Goal: Information Seeking & Learning: Learn about a topic

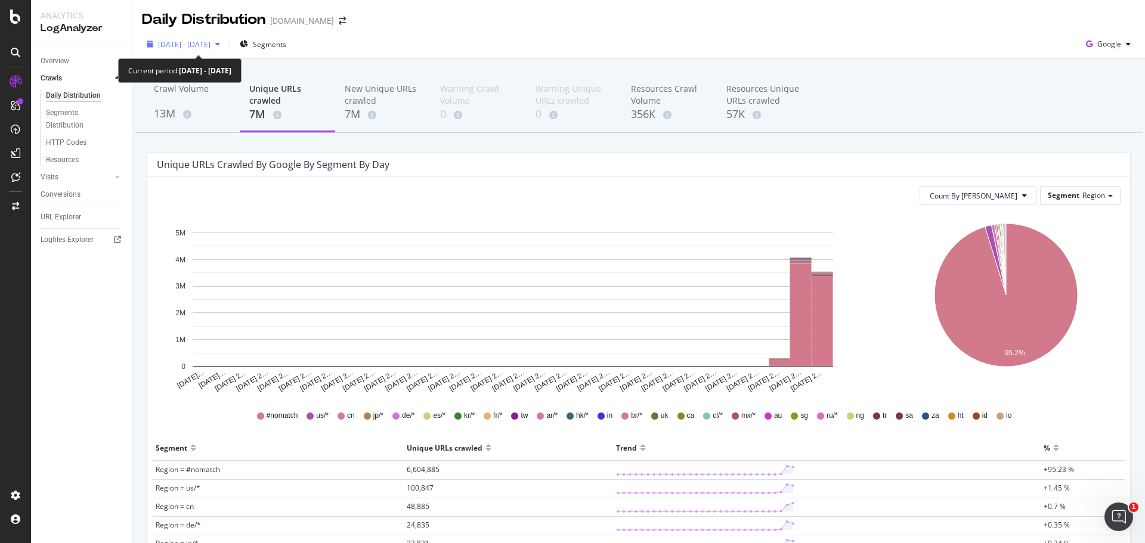
click at [200, 43] on span "[DATE] - [DATE]" at bounding box center [184, 44] width 52 height 10
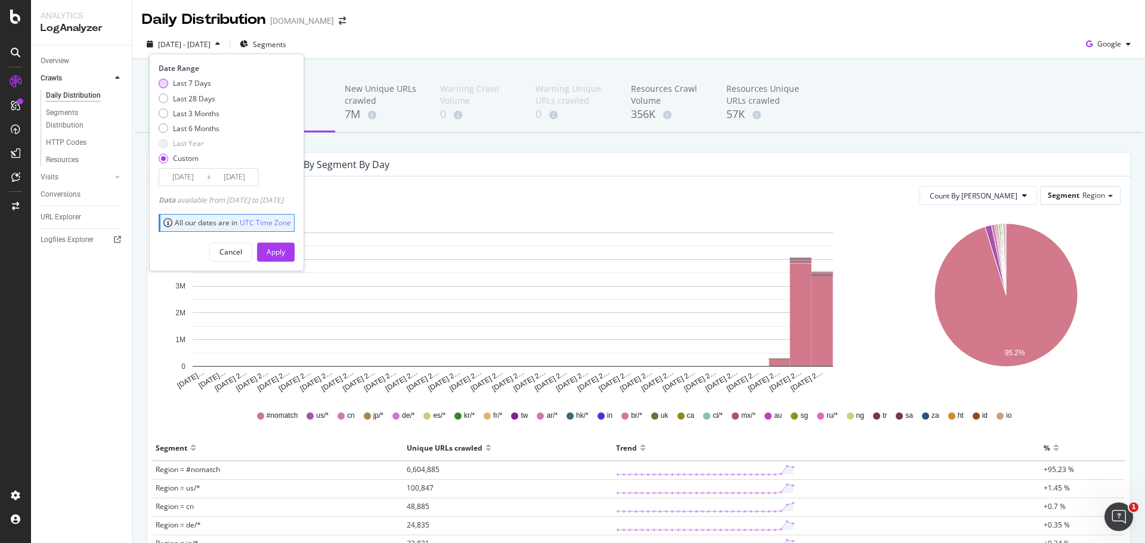
click at [187, 80] on div "Last 7 Days" at bounding box center [192, 83] width 38 height 10
type input "[DATE]"
click at [205, 98] on div "Last 28 Days" at bounding box center [194, 99] width 42 height 10
type input "[DATE]"
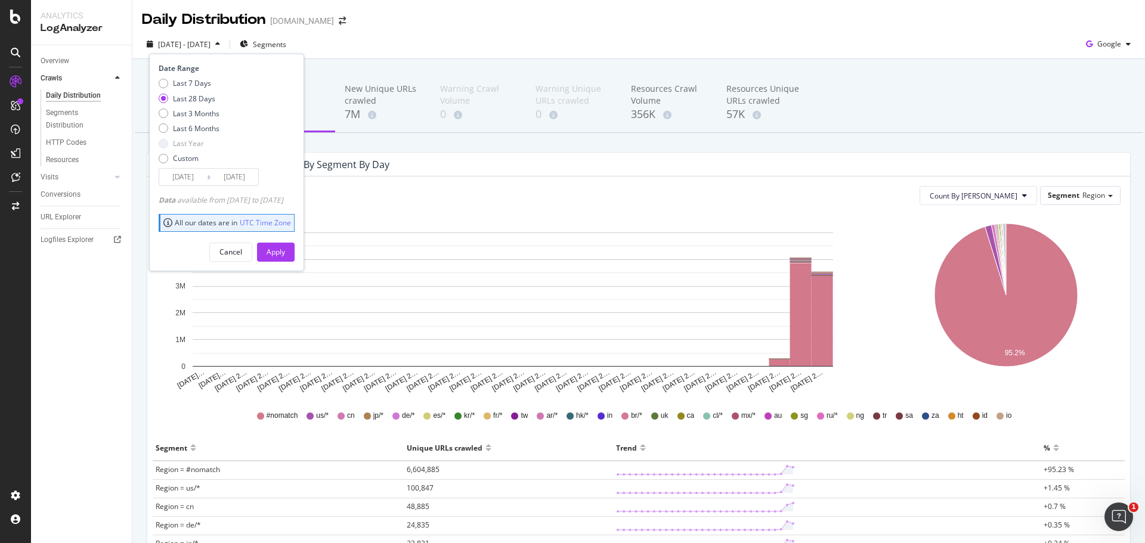
click at [285, 252] on div "Apply" at bounding box center [276, 252] width 18 height 10
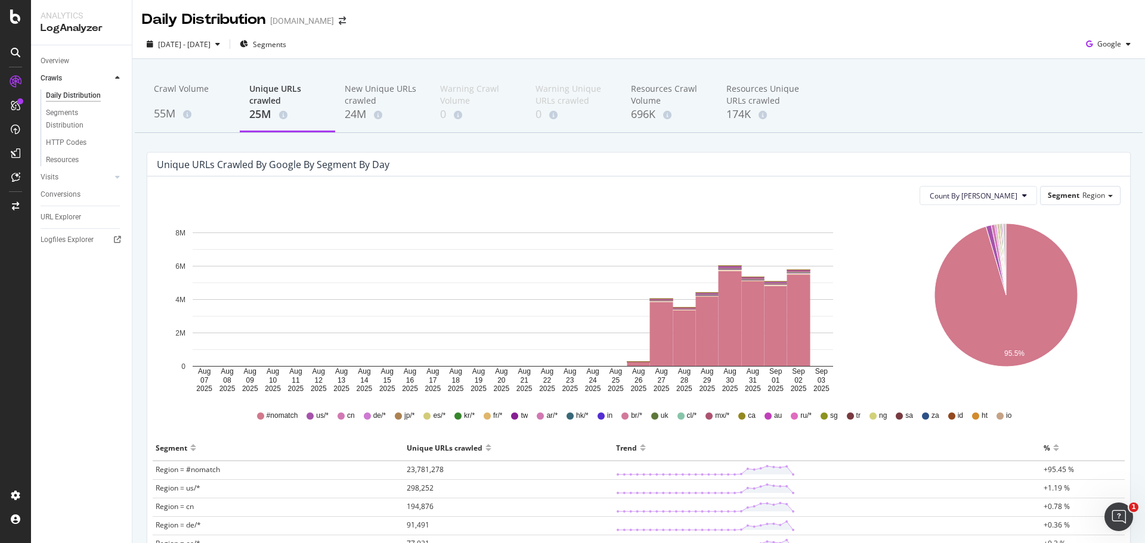
click at [987, 77] on div "Crawl Volume 55M Unique URLs crawled 25M New Unique URLs crawled 24M Warning Cr…" at bounding box center [639, 103] width 1008 height 60
click at [167, 118] on div "55M" at bounding box center [192, 114] width 76 height 16
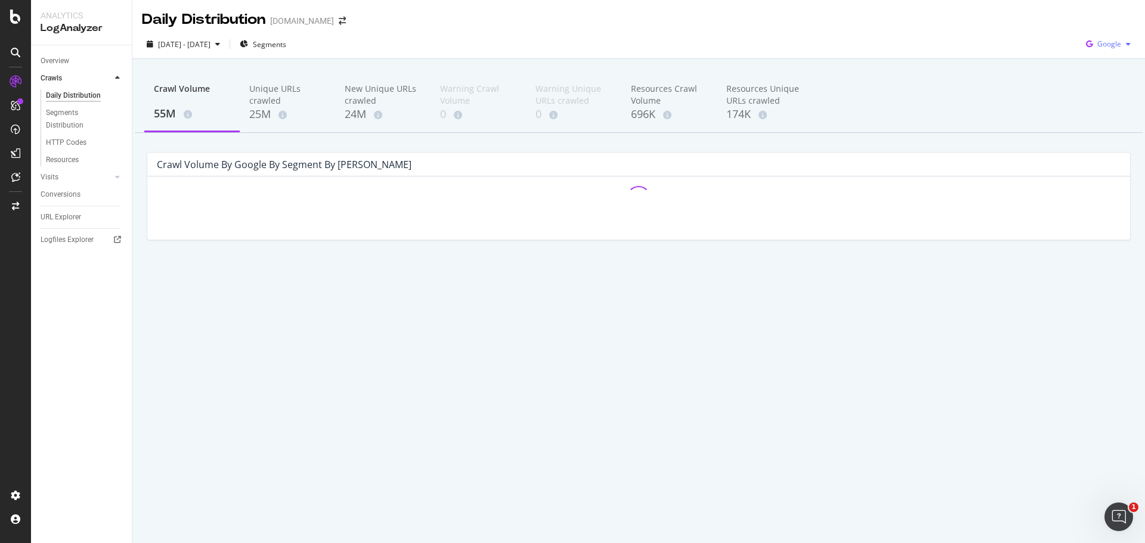
click at [1109, 41] on span "Google" at bounding box center [1109, 44] width 24 height 10
click at [1089, 115] on span "OpenAI" at bounding box center [1109, 112] width 44 height 11
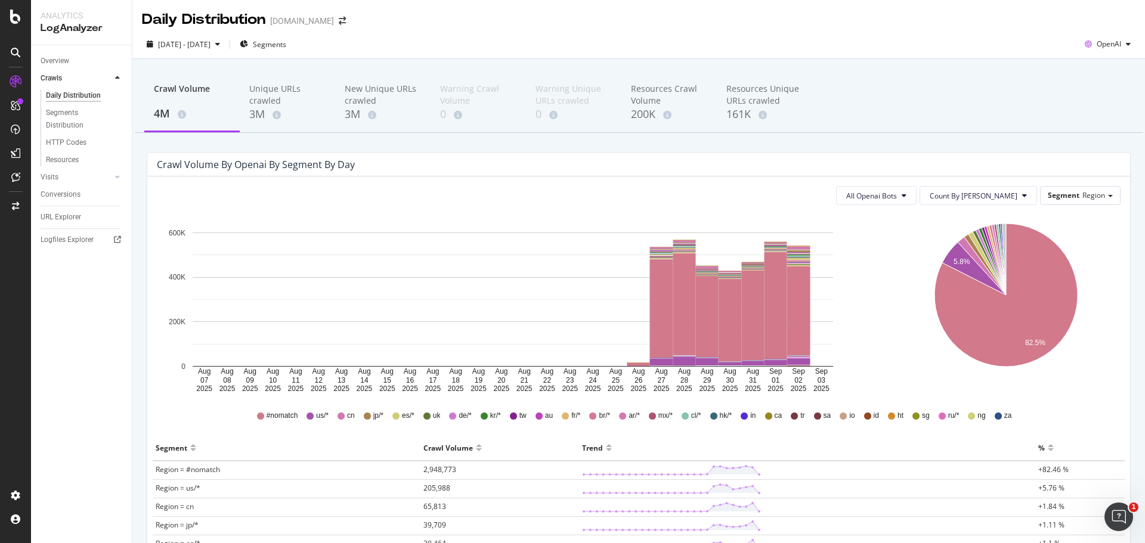
click at [1057, 83] on div "Crawl Volume 4M Unique URLs crawled 3M New Unique URLs crawled 3M Warning Crawl…" at bounding box center [639, 103] width 1008 height 60
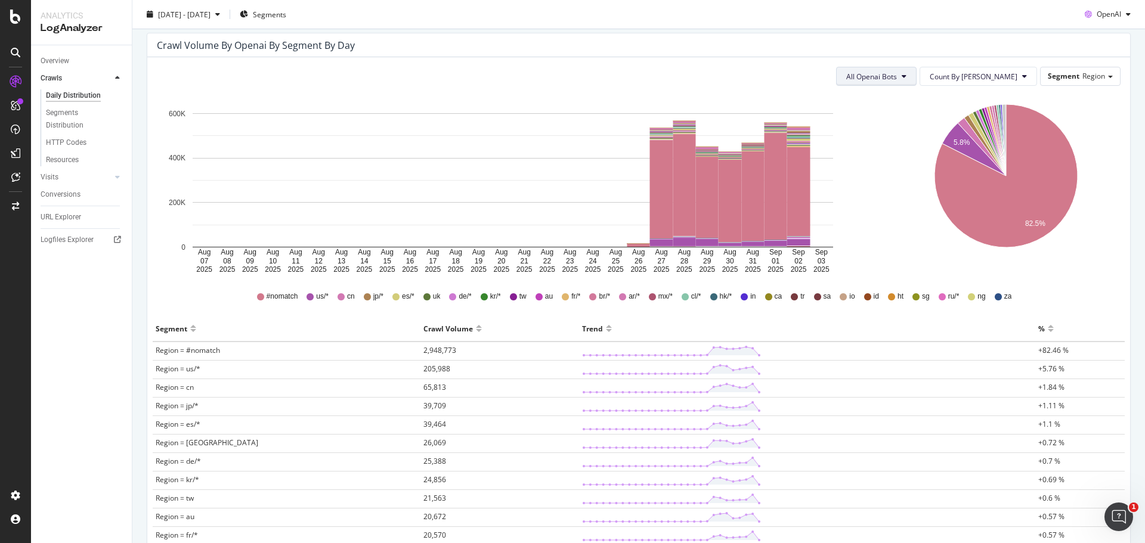
click at [897, 78] on span "All Openai Bots" at bounding box center [871, 77] width 51 height 10
click at [915, 165] on span "ChatGPT-User" at bounding box center [907, 166] width 52 height 11
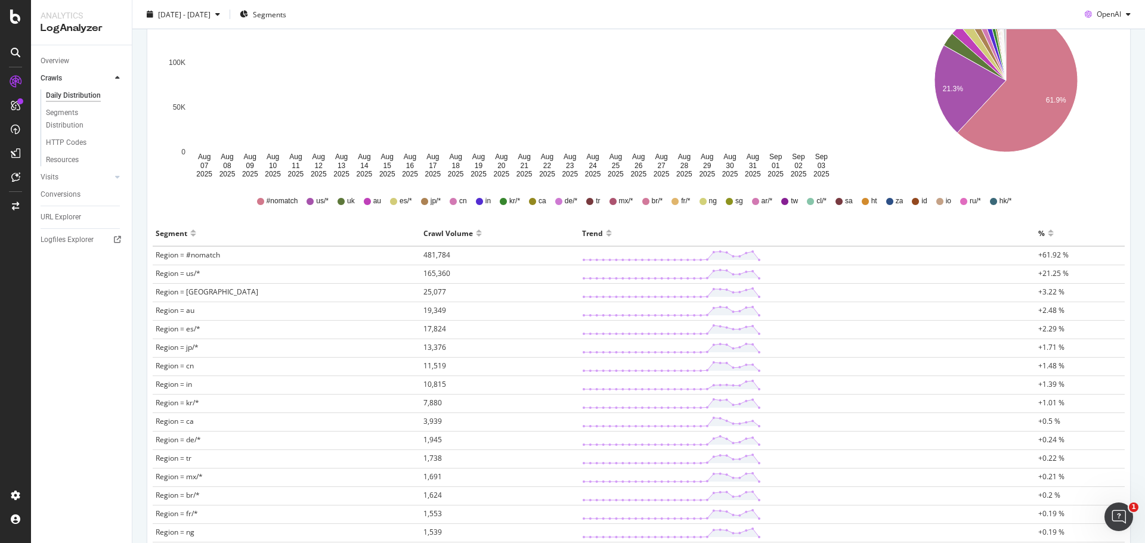
scroll to position [36, 0]
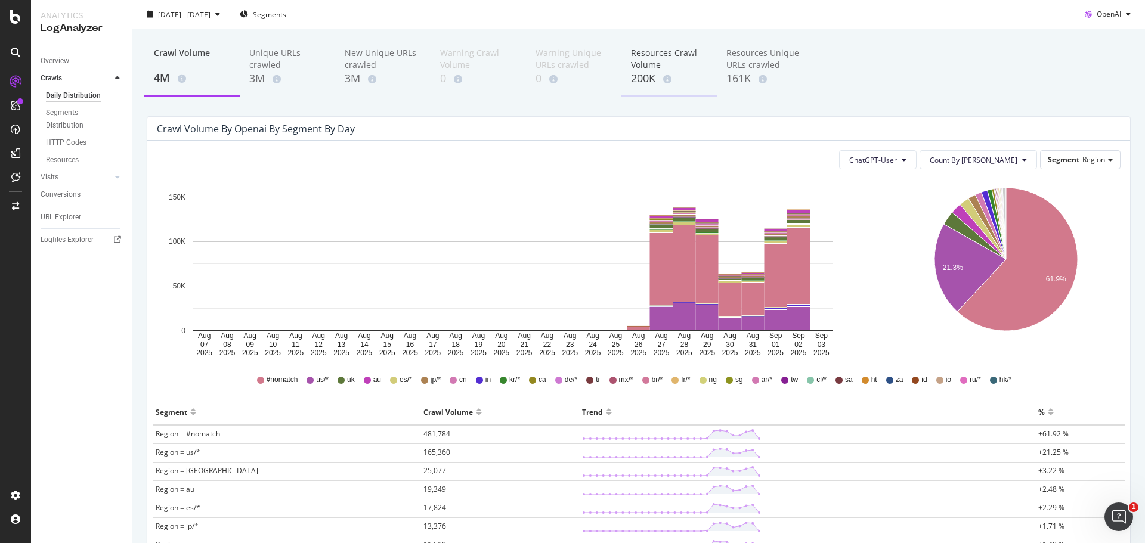
click at [654, 72] on div "200K" at bounding box center [669, 79] width 76 height 16
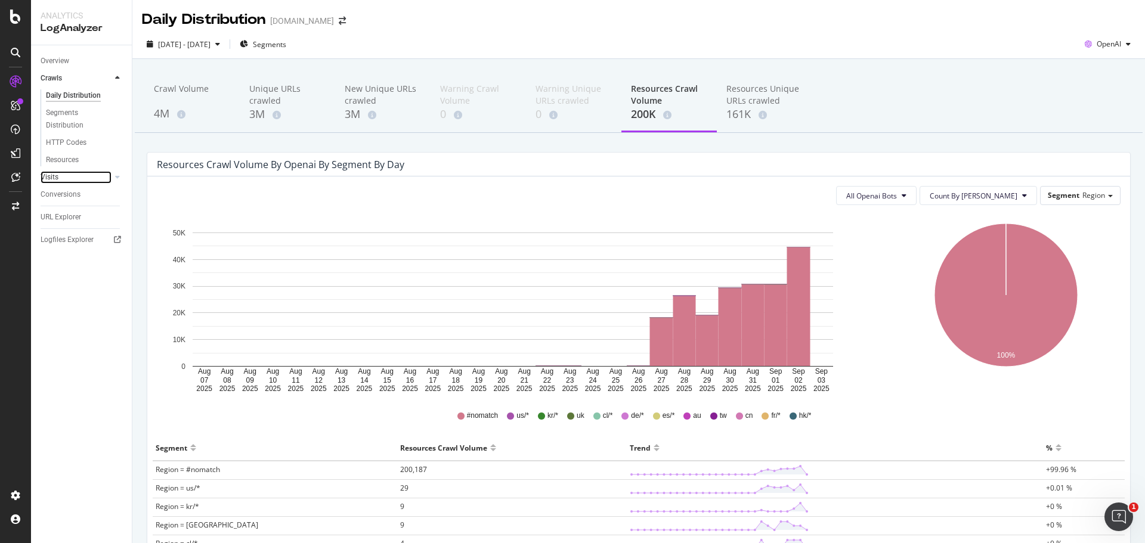
click at [84, 174] on link "Visits" at bounding box center [76, 177] width 71 height 13
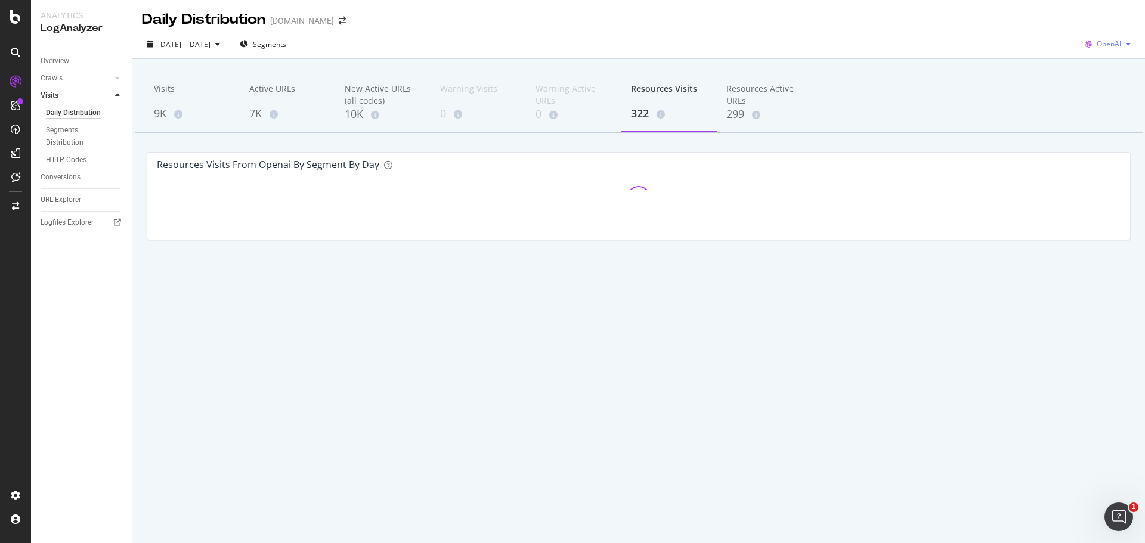
click at [1099, 47] on span "OpenAI" at bounding box center [1109, 44] width 24 height 10
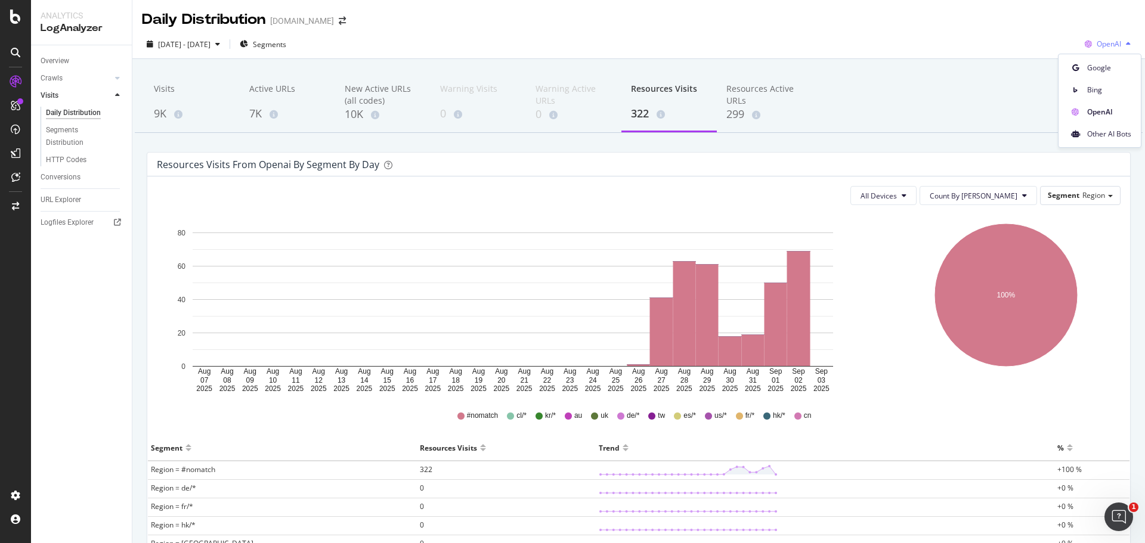
click at [1099, 47] on span "OpenAI" at bounding box center [1109, 44] width 24 height 10
click at [174, 107] on div "9K" at bounding box center [192, 114] width 76 height 16
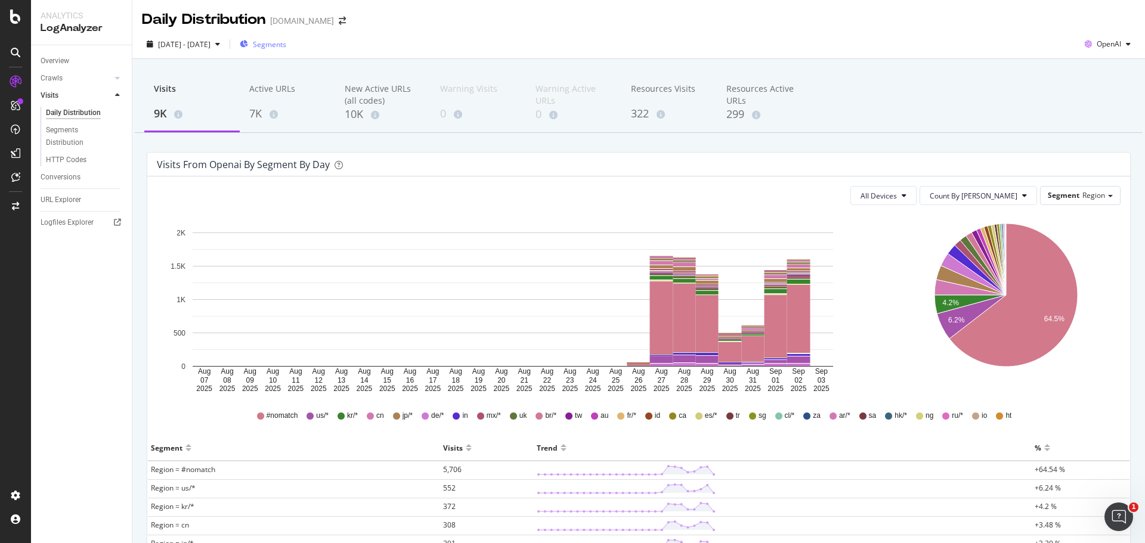
click at [283, 50] on div "Segments" at bounding box center [263, 44] width 47 height 18
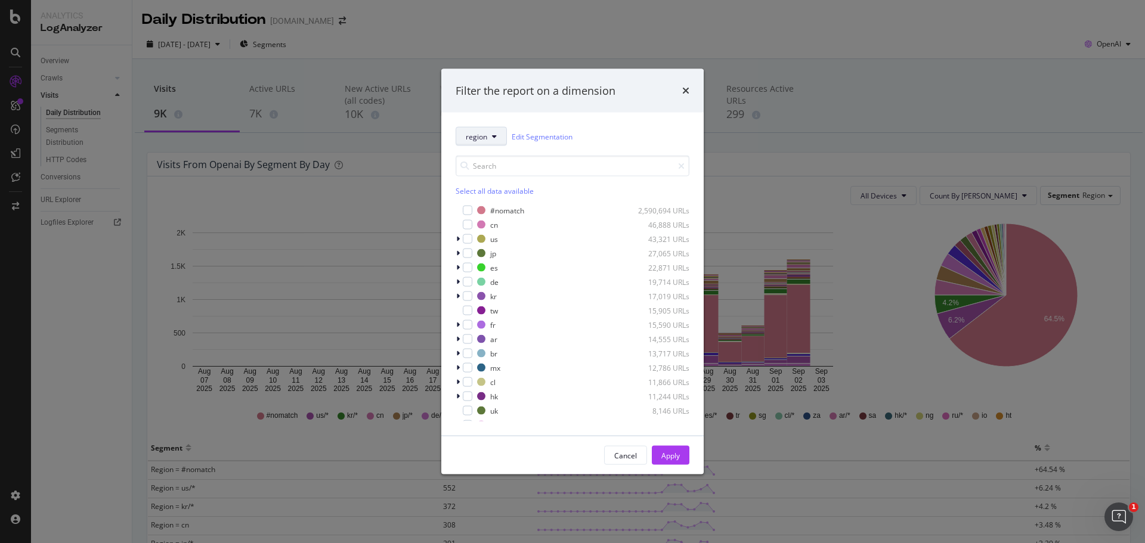
click at [483, 140] on span "region" at bounding box center [476, 136] width 21 height 10
click at [497, 247] on span "Business_Unit" at bounding box center [516, 245] width 100 height 11
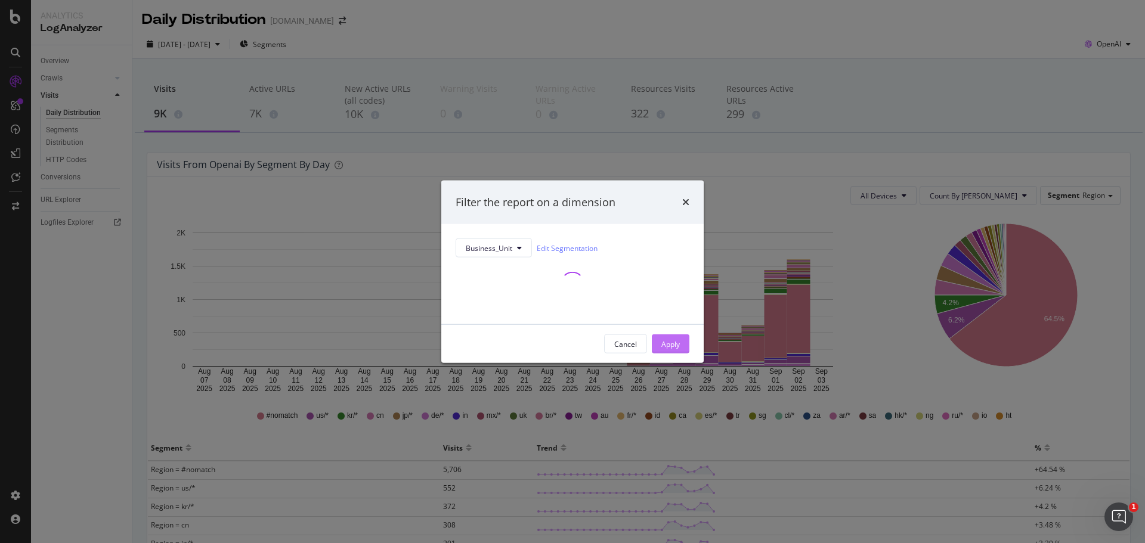
click at [672, 339] on div "Apply" at bounding box center [670, 344] width 18 height 10
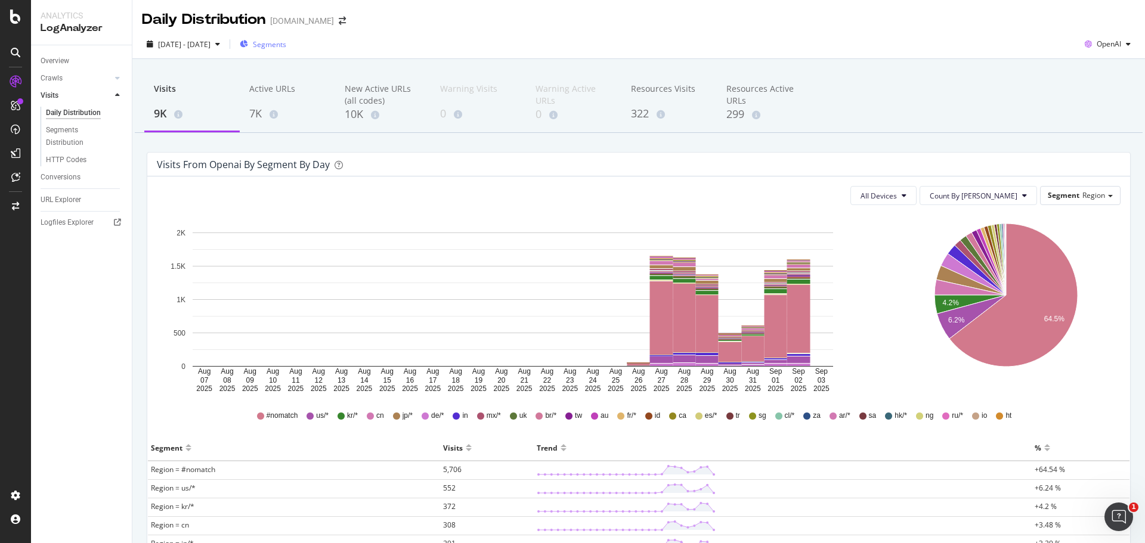
click at [286, 38] on div "Segments" at bounding box center [263, 44] width 47 height 18
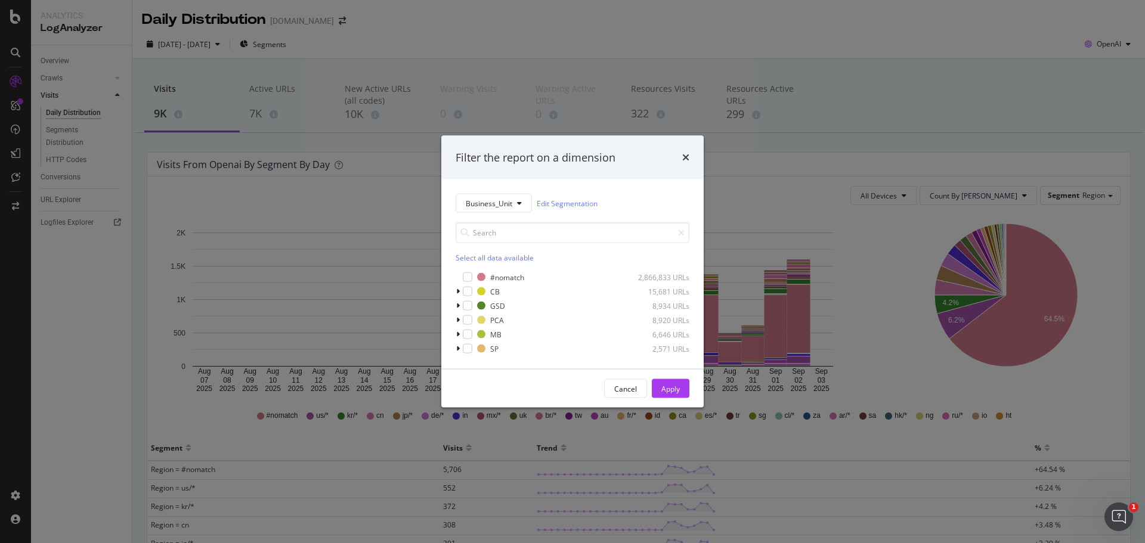
click at [469, 258] on div "Select all data available" at bounding box center [573, 258] width 234 height 10
click at [462, 277] on div "modal" at bounding box center [459, 277] width 7 height 12
click at [669, 386] on div "Apply" at bounding box center [670, 389] width 18 height 10
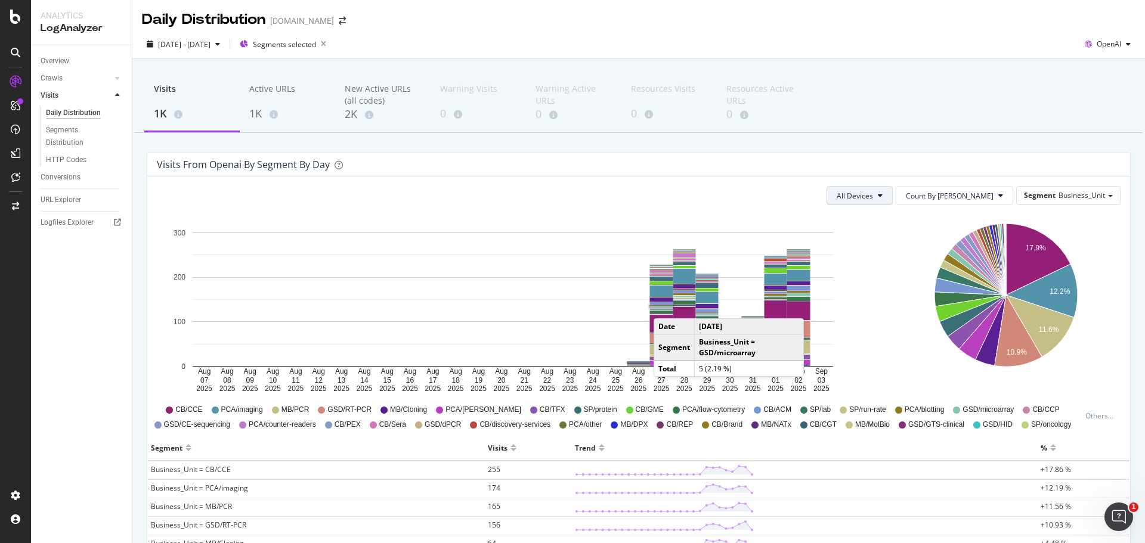
click at [893, 194] on button "All Devices" at bounding box center [860, 195] width 66 height 19
click at [954, 202] on button "Count By [PERSON_NAME]" at bounding box center [955, 195] width 118 height 19
click at [883, 199] on icon at bounding box center [880, 195] width 5 height 7
click at [892, 259] on span "Desktop" at bounding box center [891, 263] width 36 height 11
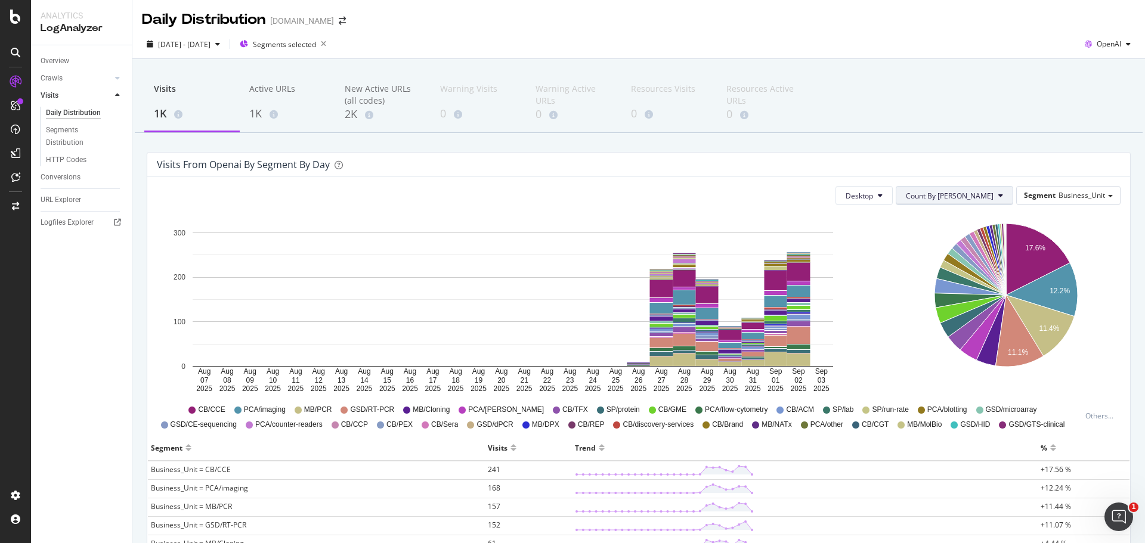
click at [998, 194] on icon at bounding box center [1000, 195] width 5 height 7
drag, startPoint x: 1076, startPoint y: 221, endPoint x: 1077, endPoint y: 209, distance: 12.0
click at [1077, 221] on icon "17.6% 12.2% 11.4% 11.1%" at bounding box center [1006, 304] width 225 height 179
click at [1077, 197] on span "Business_Unit" at bounding box center [1082, 195] width 47 height 10
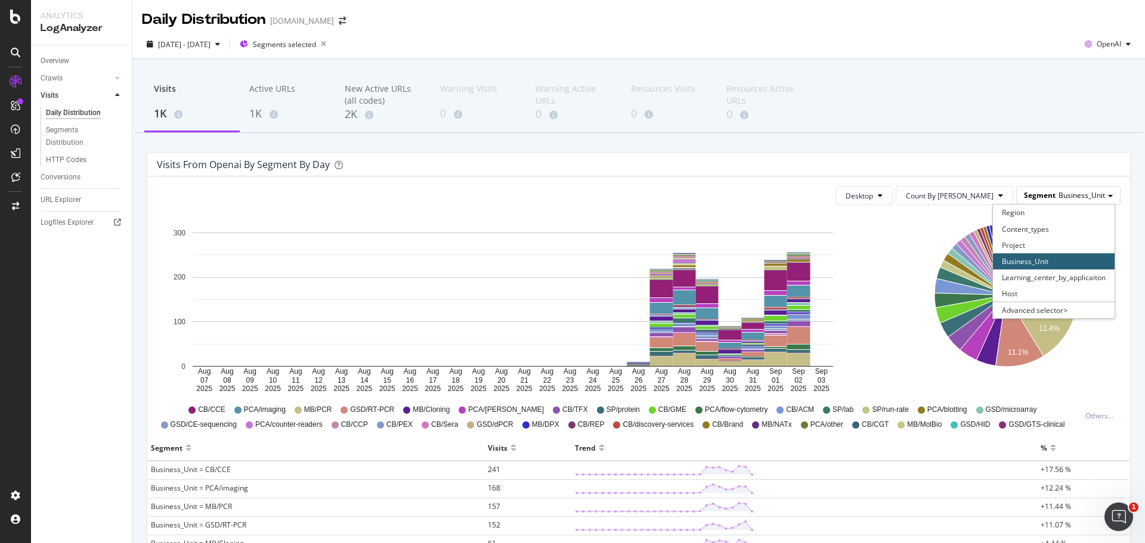
click at [1077, 197] on span "Business_Unit" at bounding box center [1082, 195] width 47 height 10
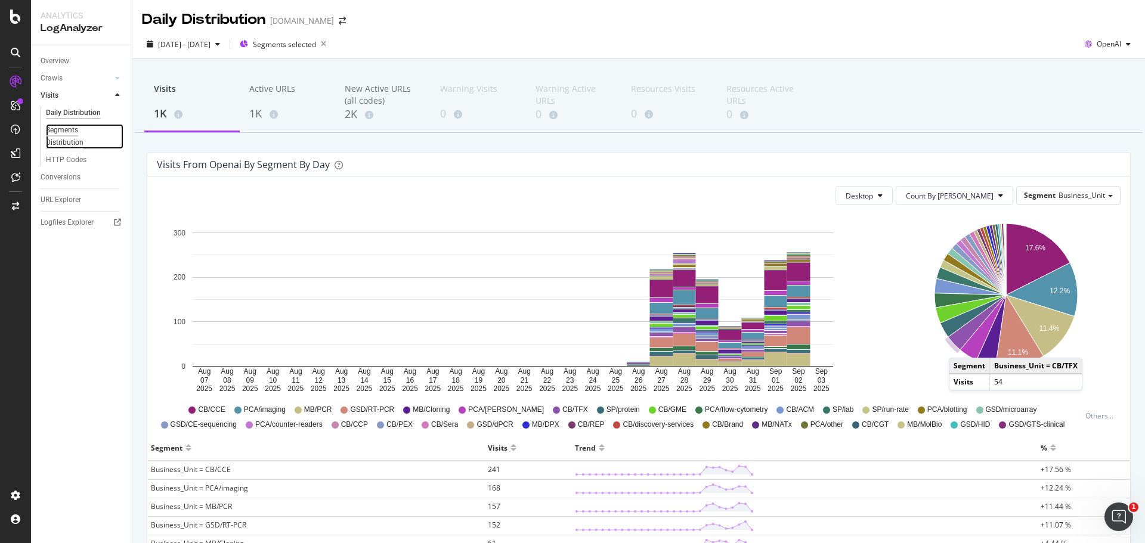
click at [65, 136] on div "Segments Distribution" at bounding box center [79, 136] width 66 height 25
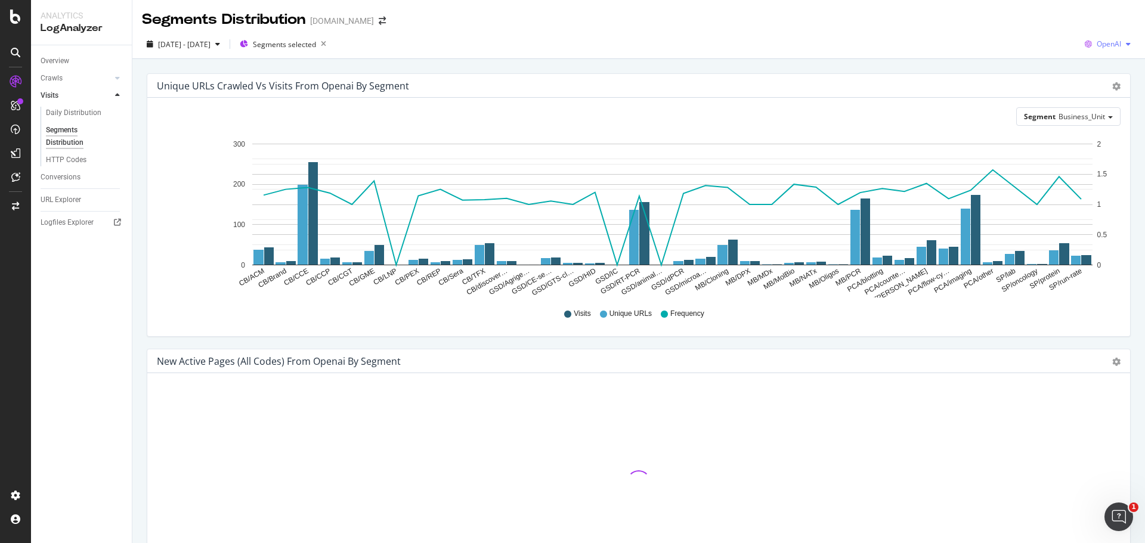
click at [1111, 41] on span "OpenAI" at bounding box center [1109, 44] width 24 height 10
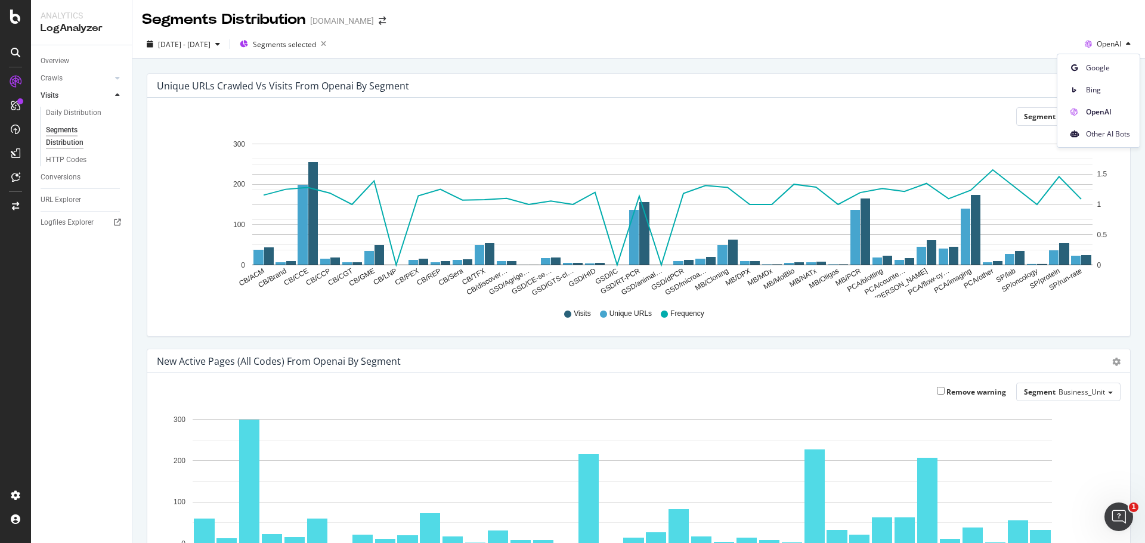
click at [1119, 254] on div "Segment Business_Unit Hold CTRL while clicking to filter the report. CB/ACM CB/…" at bounding box center [638, 217] width 983 height 239
click at [1087, 119] on span "Business_Unit" at bounding box center [1082, 117] width 47 height 10
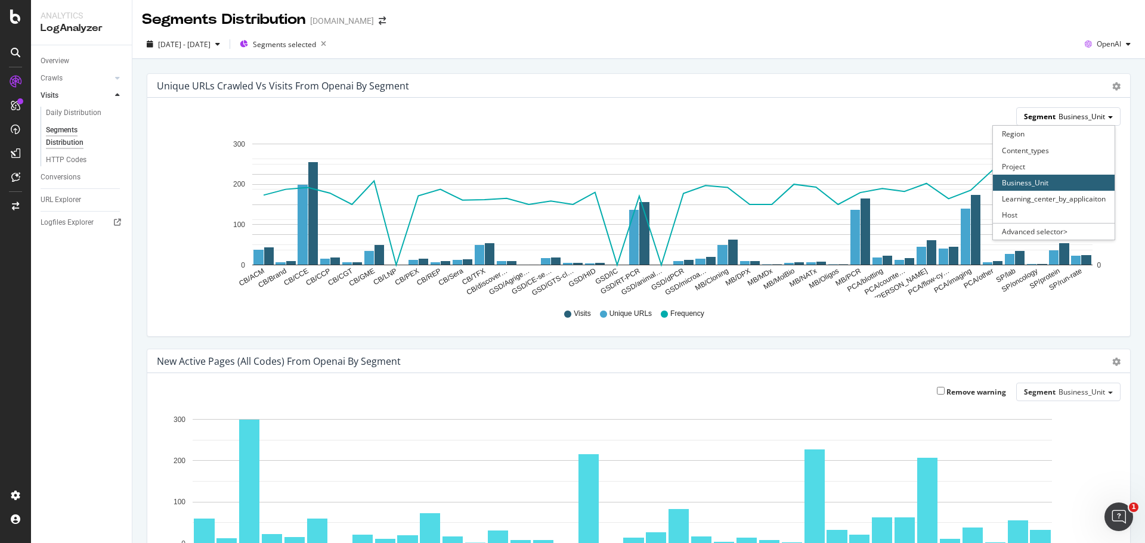
click at [1087, 119] on span "Business_Unit" at bounding box center [1082, 117] width 47 height 10
click at [1097, 44] on span "OpenAI" at bounding box center [1109, 44] width 24 height 10
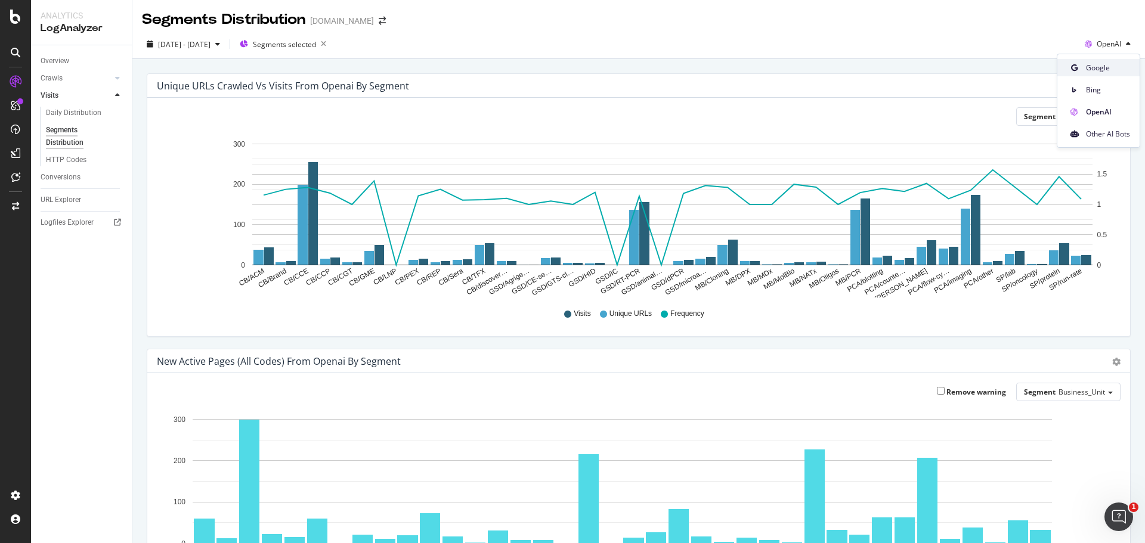
click at [1083, 63] on div "Google" at bounding box center [1099, 67] width 82 height 17
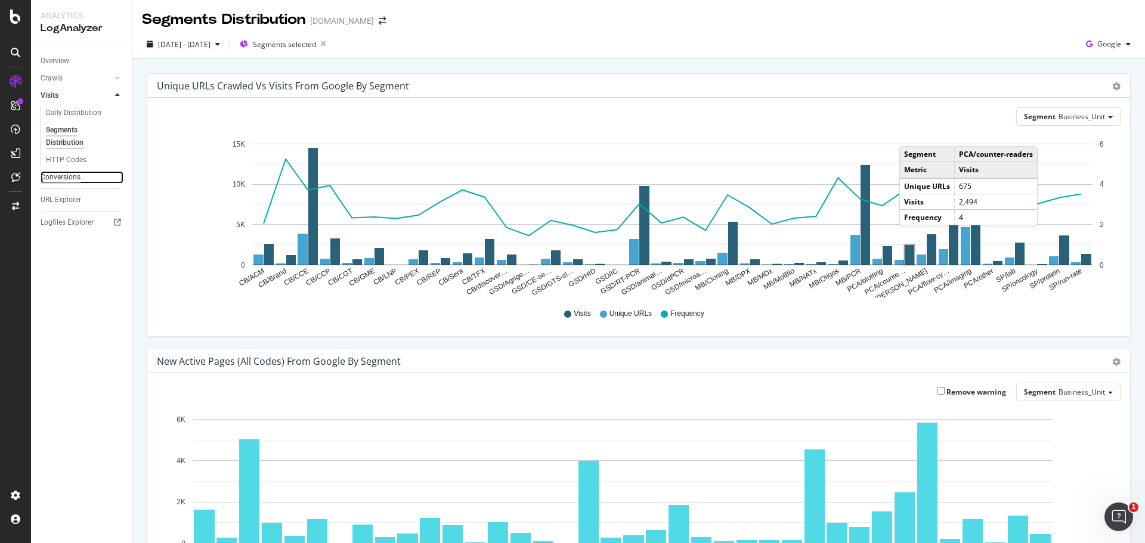
click at [52, 181] on div "Conversions" at bounding box center [61, 177] width 40 height 13
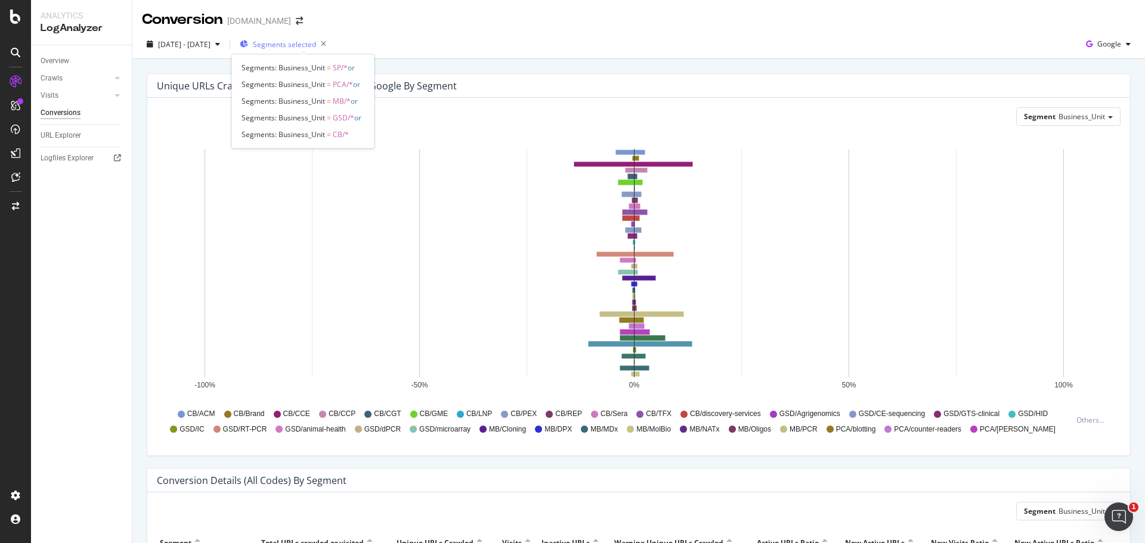
click at [316, 45] on span "Segments selected" at bounding box center [284, 44] width 63 height 10
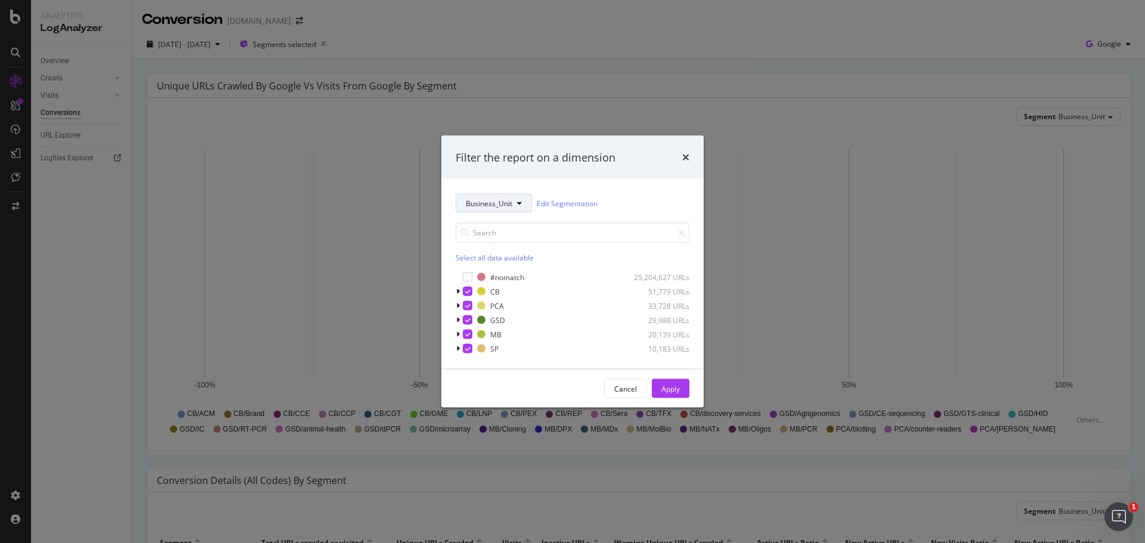
click at [521, 204] on icon "modal" at bounding box center [519, 203] width 5 height 7
click at [473, 291] on span "Project" at bounding box center [516, 290] width 100 height 11
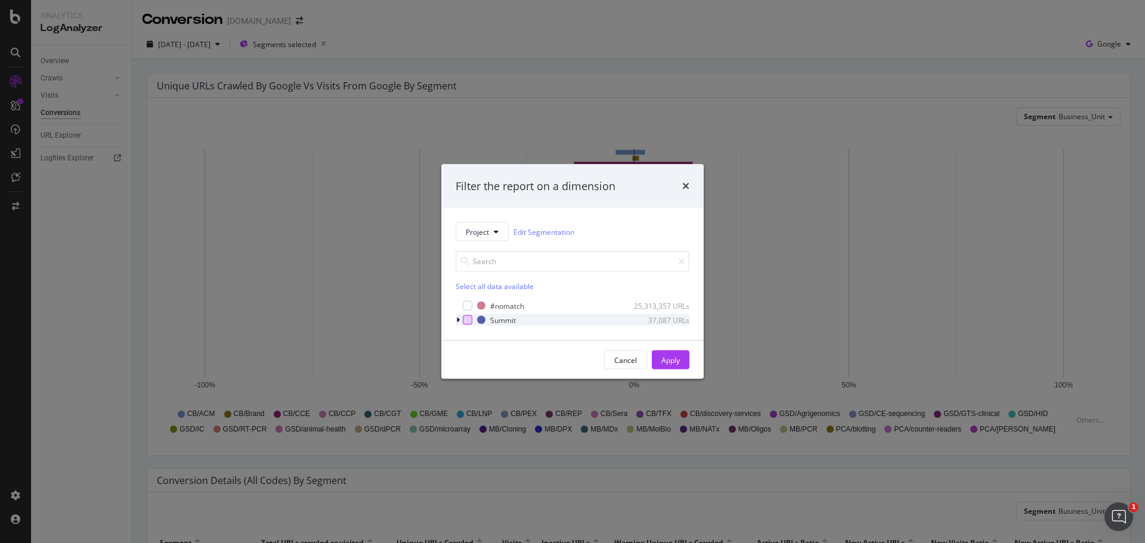
click at [465, 322] on div "modal" at bounding box center [468, 321] width 10 height 10
click at [656, 357] on button "Apply" at bounding box center [671, 360] width 38 height 19
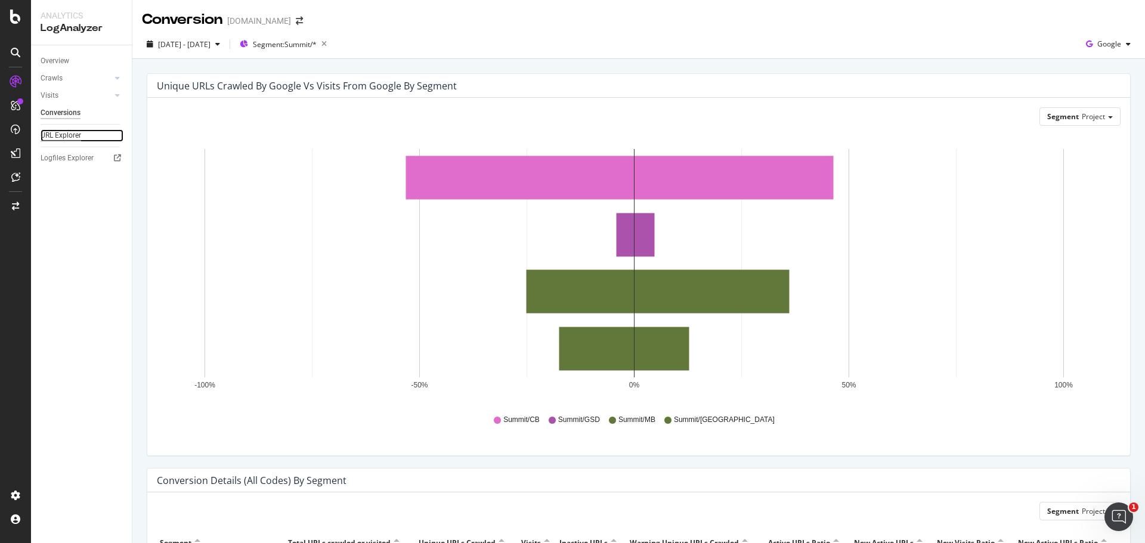
click at [72, 137] on div "URL Explorer" at bounding box center [61, 135] width 41 height 13
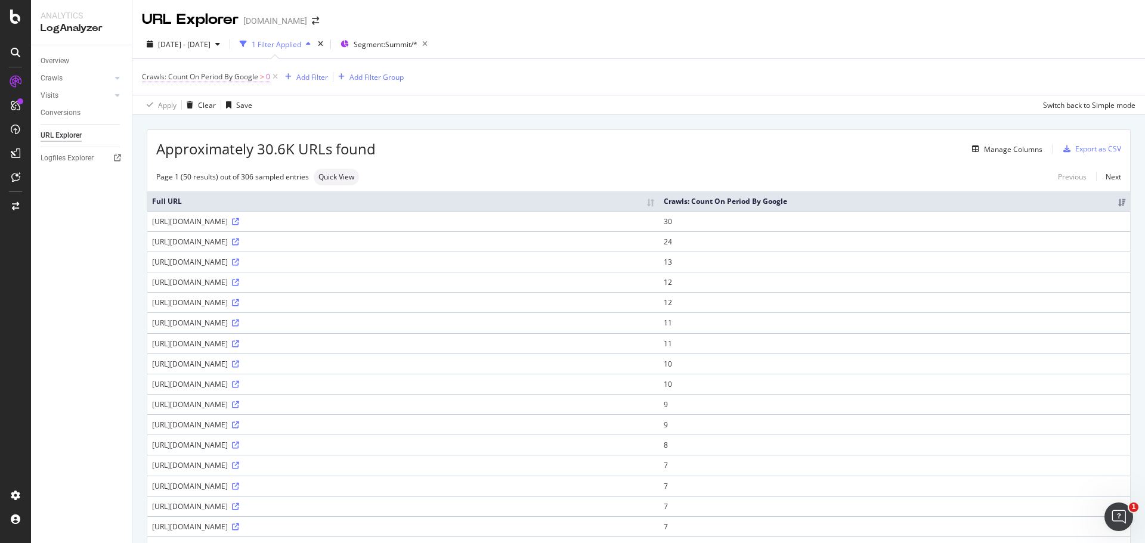
click at [266, 79] on span "Crawls: Count On Period By Google > 0" at bounding box center [206, 77] width 128 height 11
click at [146, 73] on div "Crawls: Count On Period By Google Greater than 0 Cancel Add filter Apply" at bounding box center [218, 126] width 150 height 120
click at [150, 75] on icon at bounding box center [149, 75] width 4 height 7
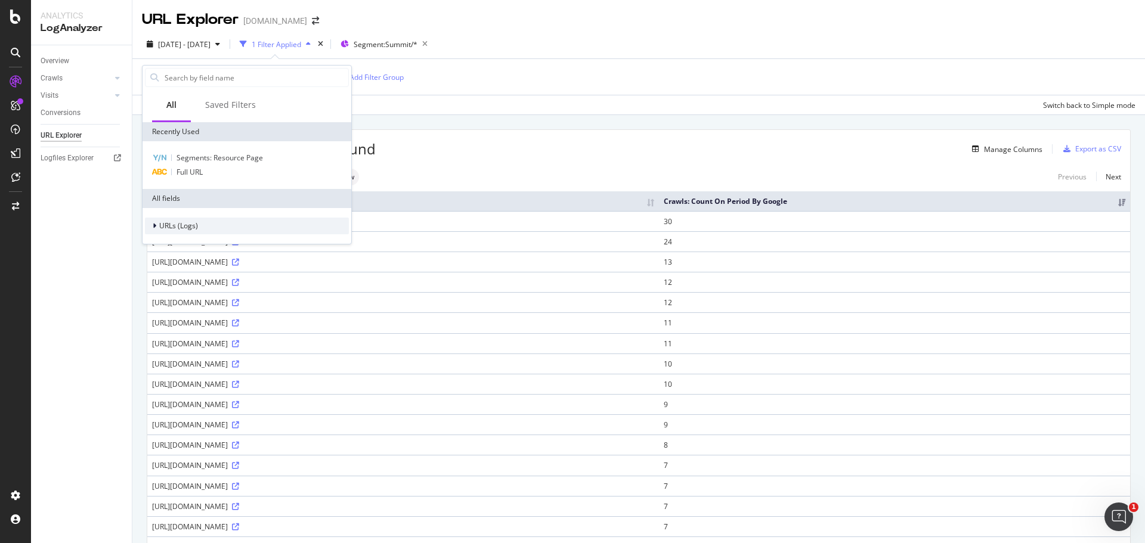
click at [198, 228] on div "URLs (Logs)" at bounding box center [247, 226] width 204 height 17
click at [179, 299] on span "Visits" at bounding box center [174, 300] width 17 height 10
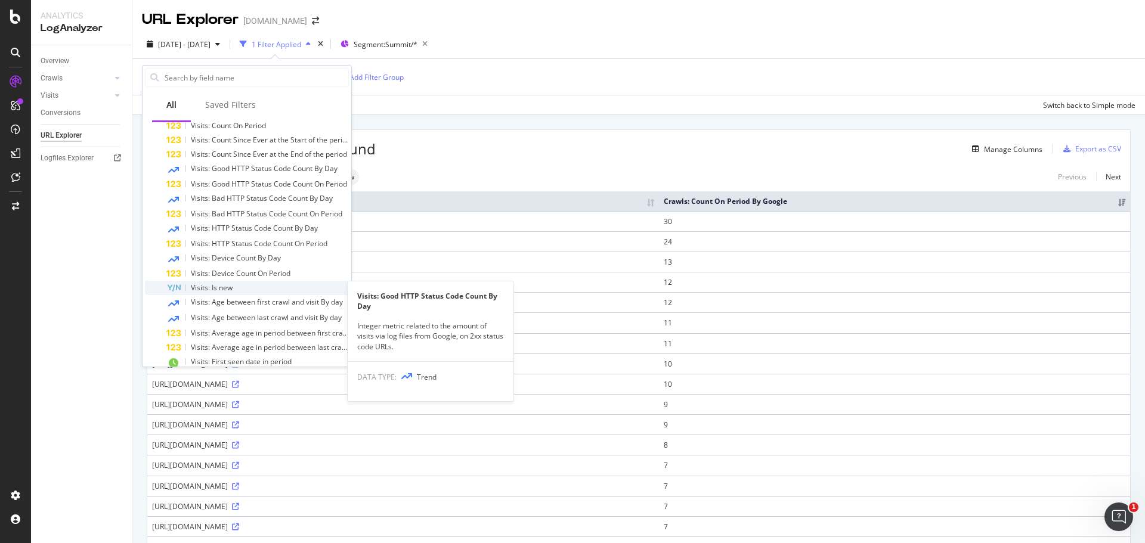
scroll to position [86, 0]
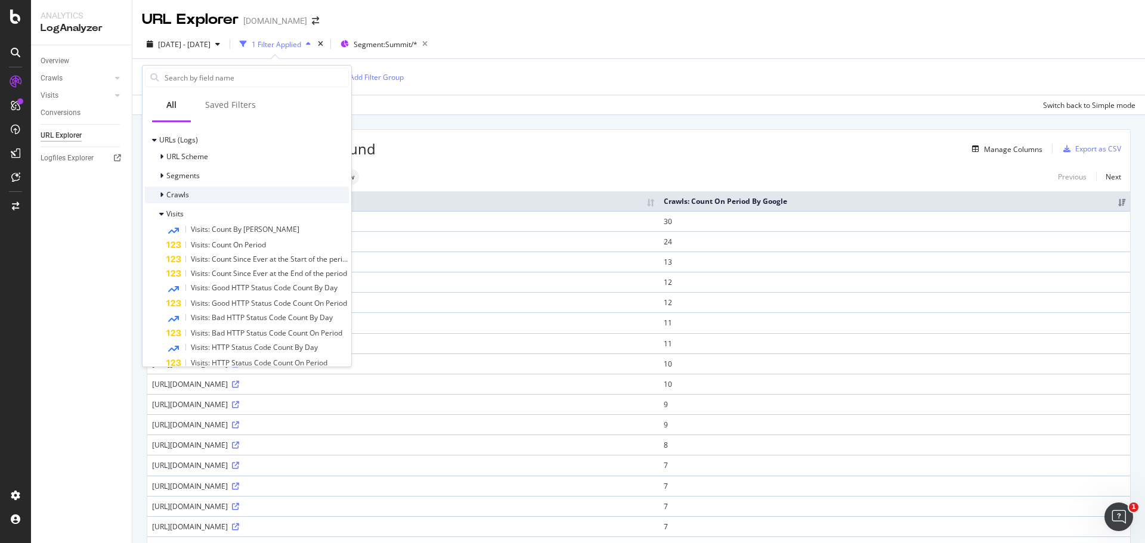
click at [234, 196] on div "Crawls" at bounding box center [247, 195] width 204 height 17
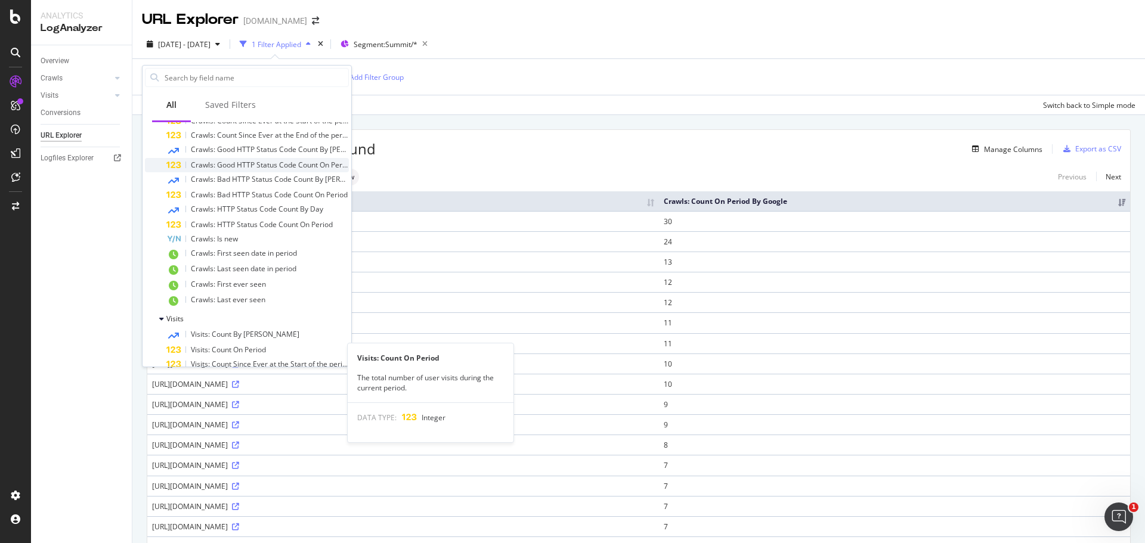
scroll to position [26, 0]
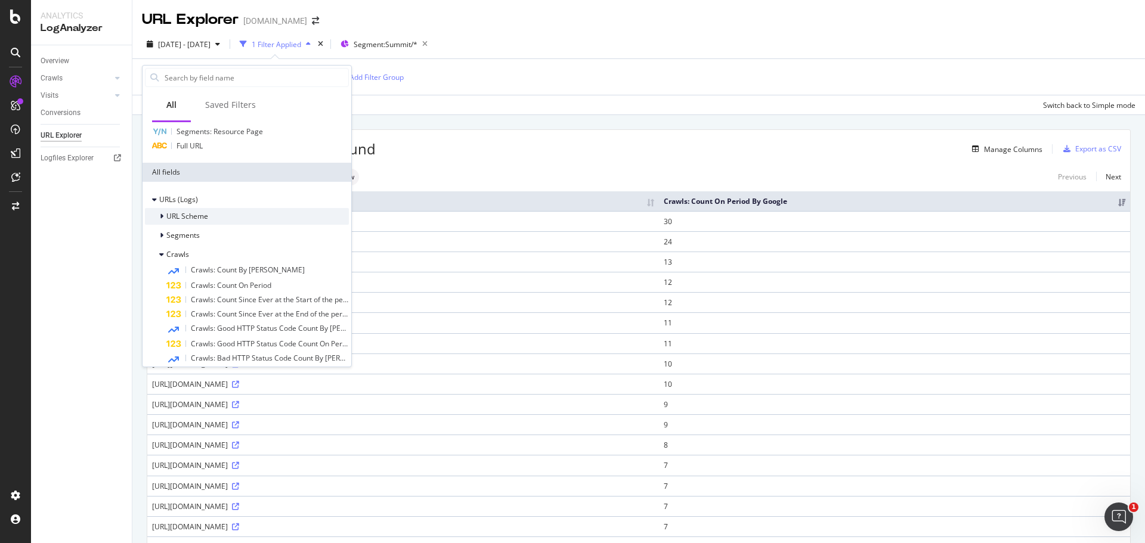
click at [220, 223] on div "URL Scheme" at bounding box center [247, 216] width 204 height 17
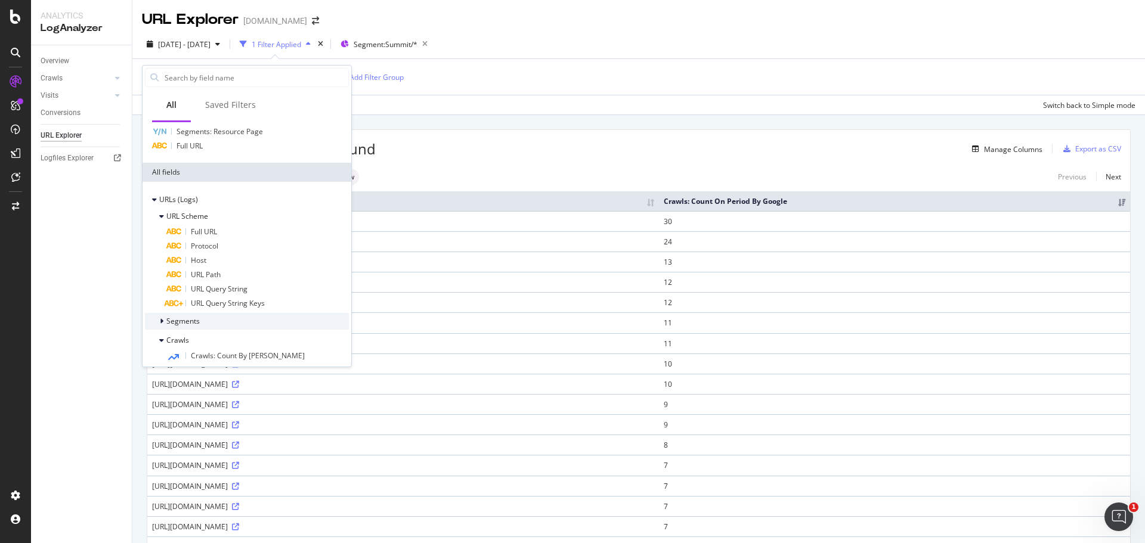
click at [205, 324] on div "Segments" at bounding box center [247, 321] width 204 height 17
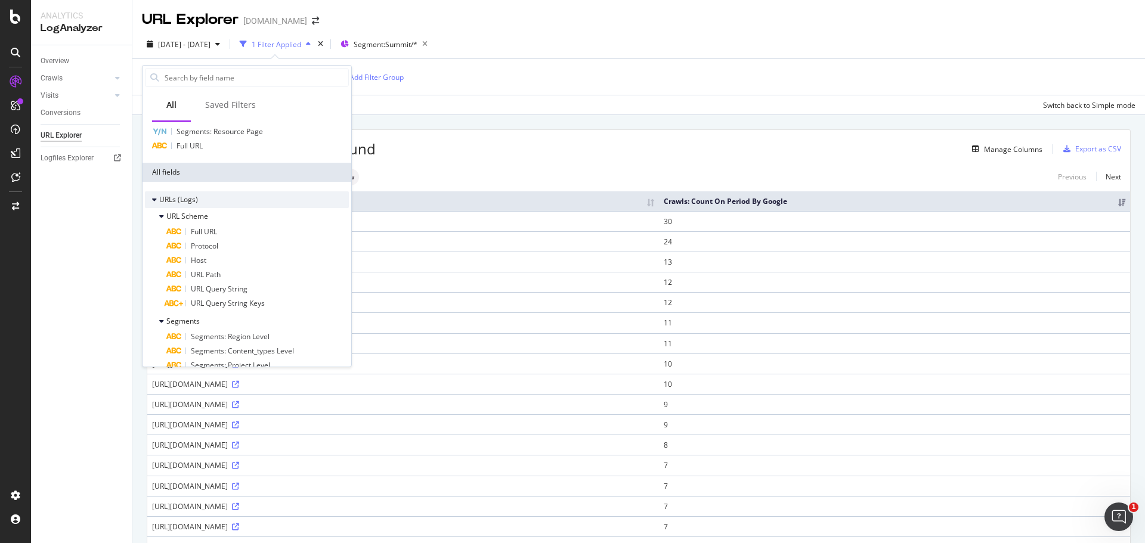
click at [200, 198] on div "URLs (Logs)" at bounding box center [247, 199] width 204 height 17
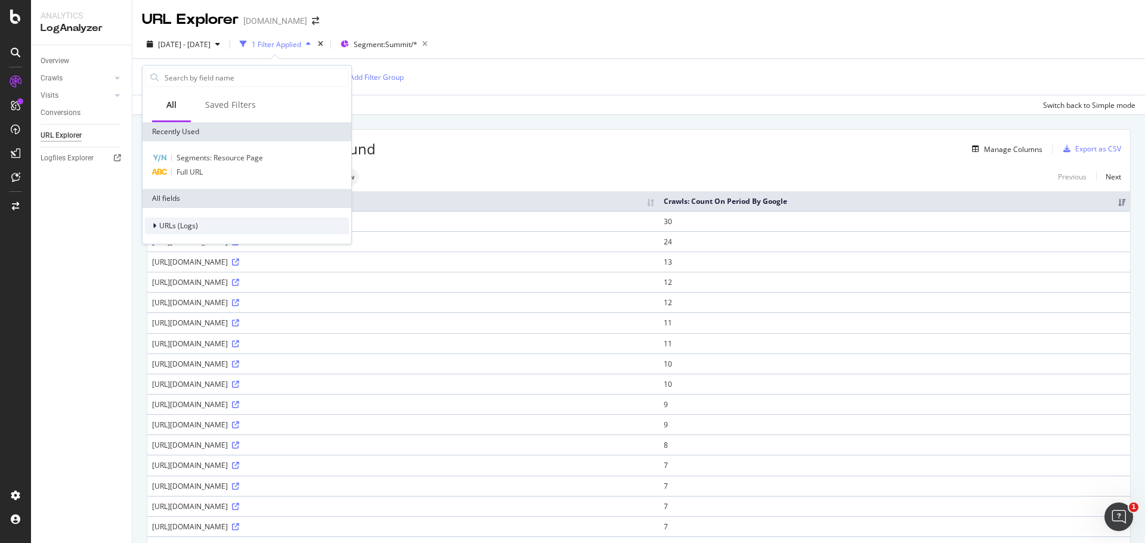
click at [162, 229] on span "URLs (Logs)" at bounding box center [178, 226] width 39 height 10
click at [197, 242] on span "URL Scheme" at bounding box center [187, 242] width 42 height 10
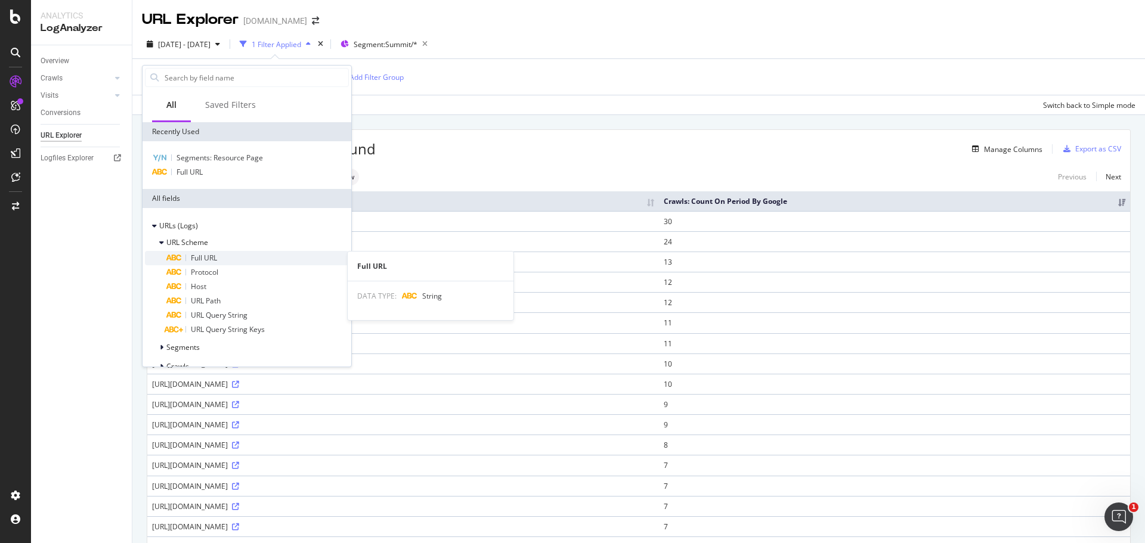
click at [197, 256] on span "Full URL" at bounding box center [204, 258] width 26 height 10
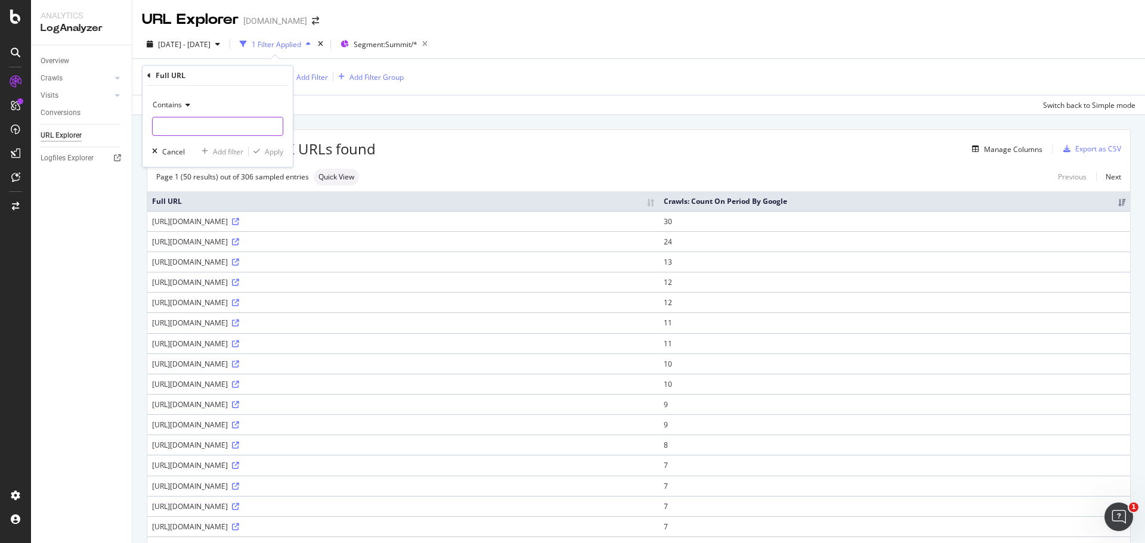
click at [200, 131] on input "text" at bounding box center [218, 126] width 130 height 19
paste input "[URL][DOMAIN_NAME]"
type input "[URL][DOMAIN_NAME]"
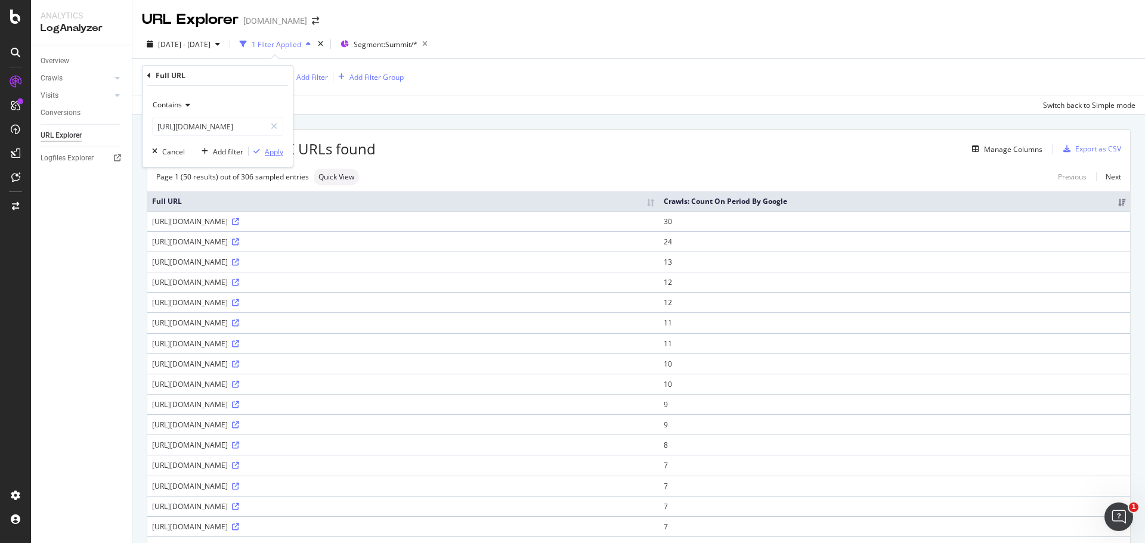
click at [264, 156] on div "Apply" at bounding box center [266, 151] width 35 height 11
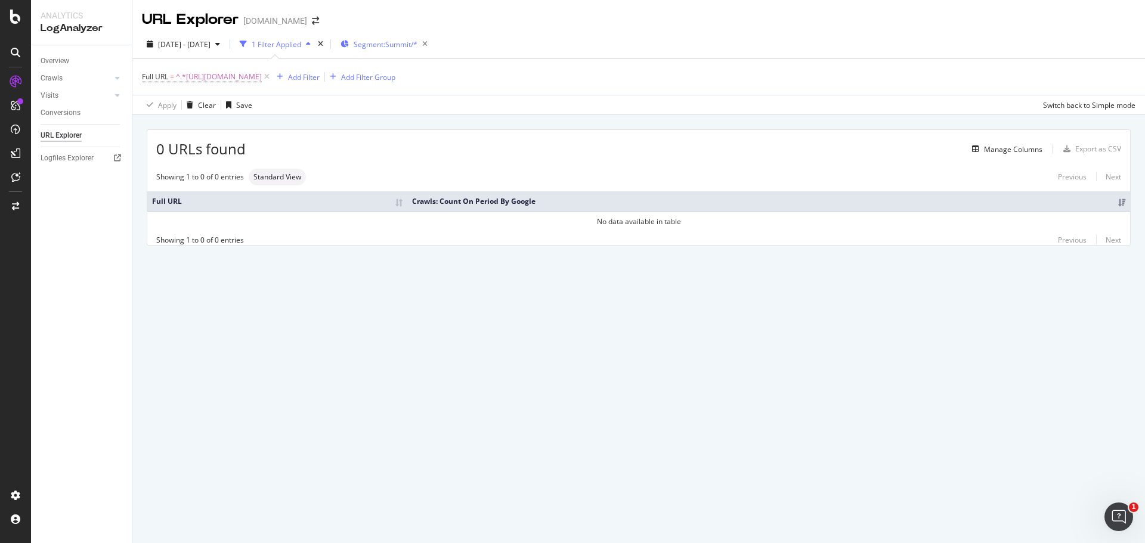
click at [418, 41] on span "Segment: Summit/*" at bounding box center [386, 44] width 64 height 10
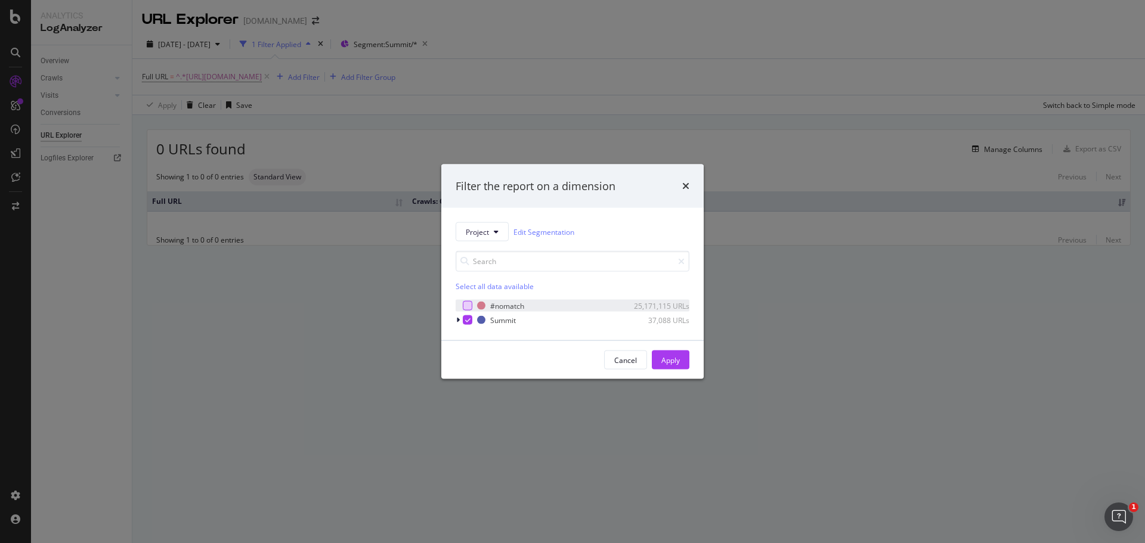
click at [465, 305] on div "modal" at bounding box center [468, 306] width 10 height 10
click at [682, 367] on button "Apply" at bounding box center [671, 360] width 38 height 19
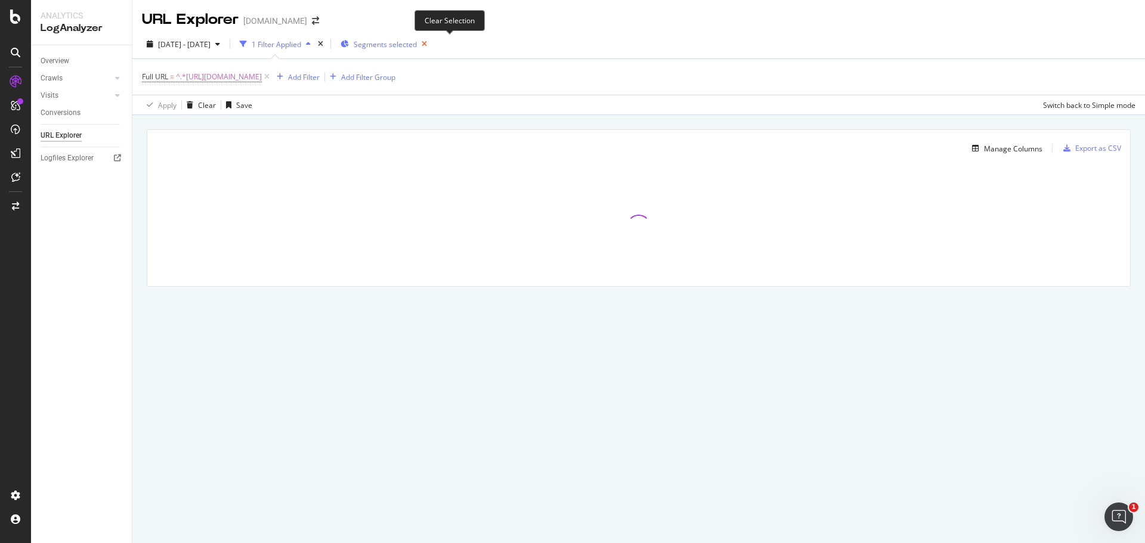
click at [432, 44] on icon "button" at bounding box center [424, 44] width 15 height 17
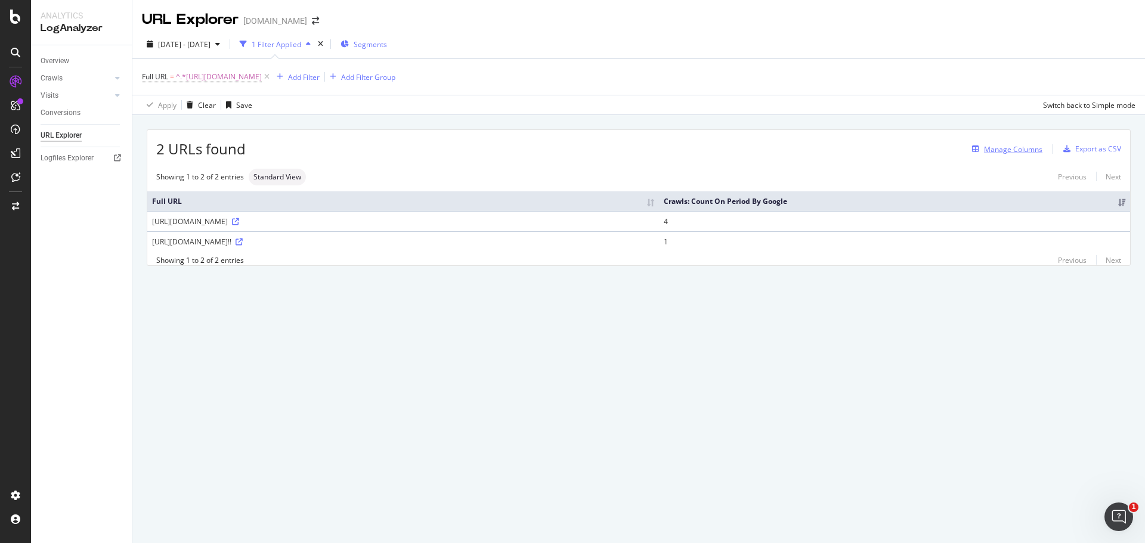
click at [1040, 149] on div "Manage Columns" at bounding box center [1013, 149] width 58 height 10
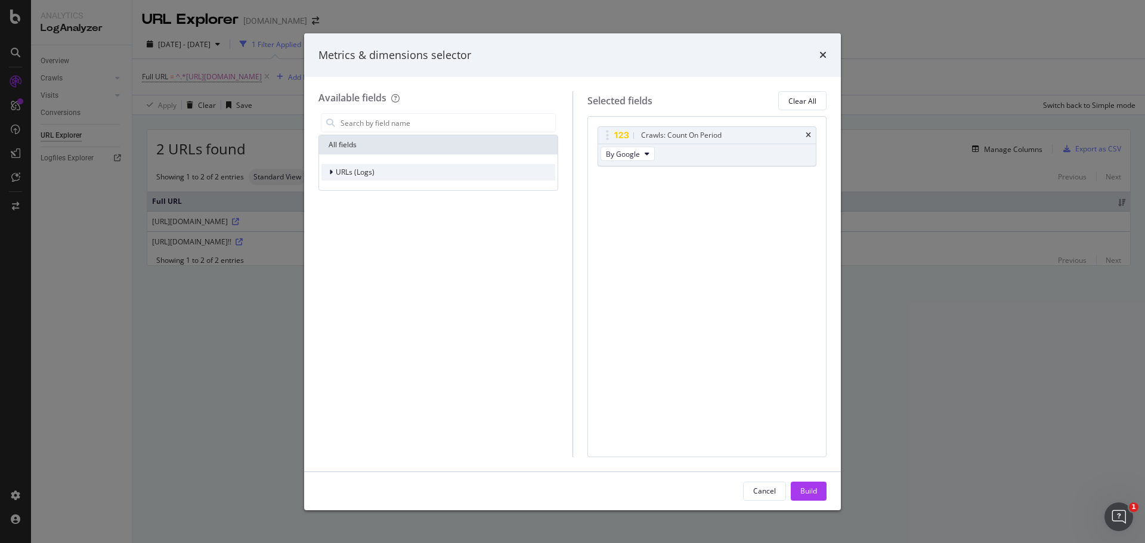
click at [362, 174] on span "URLs (Logs)" at bounding box center [355, 172] width 39 height 10
click at [360, 187] on span "URL Scheme" at bounding box center [364, 189] width 42 height 10
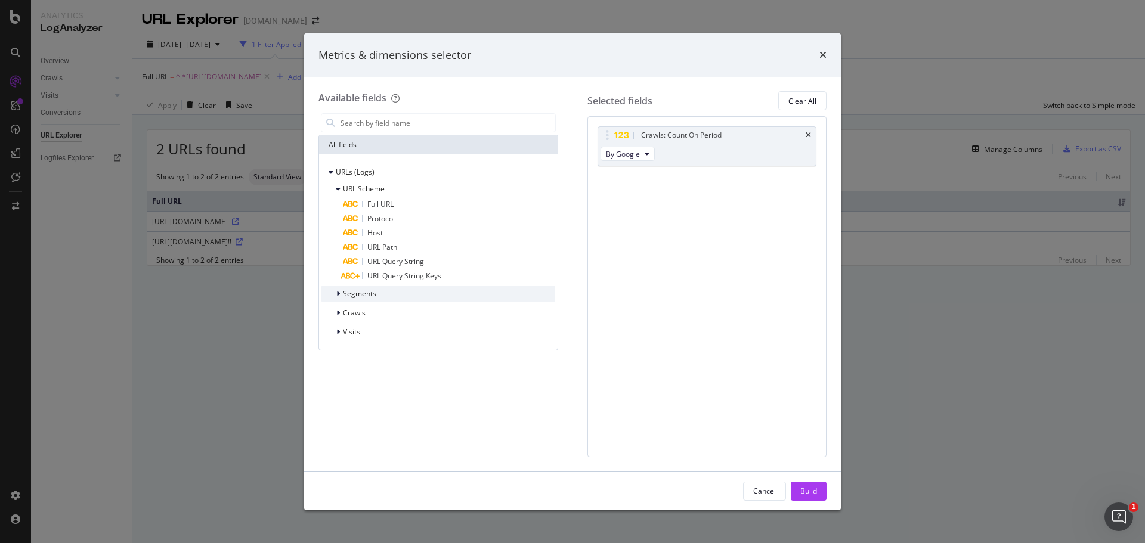
click at [348, 288] on div "Segments" at bounding box center [348, 294] width 55 height 12
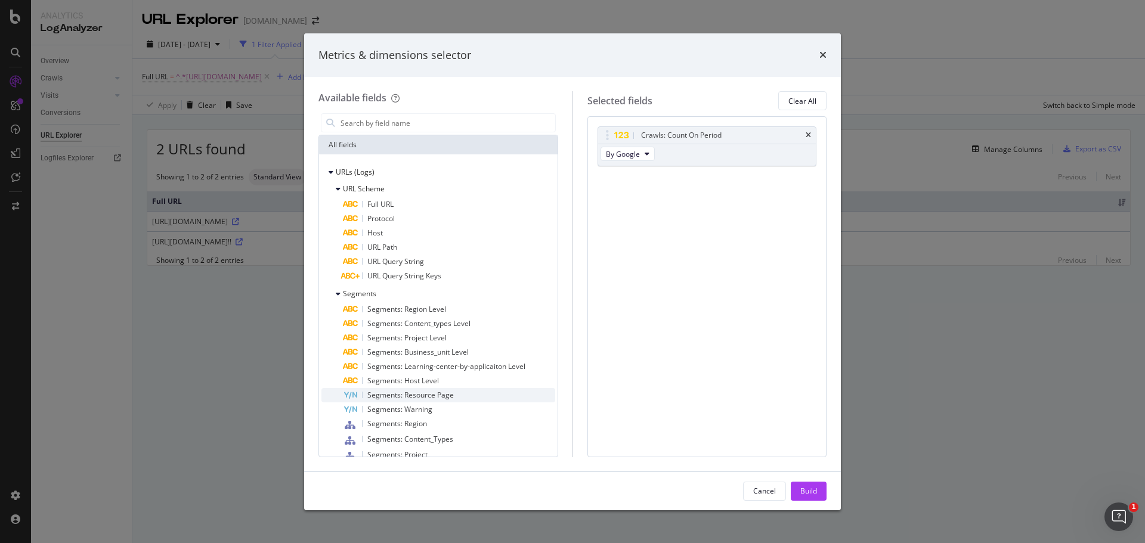
scroll to position [101, 0]
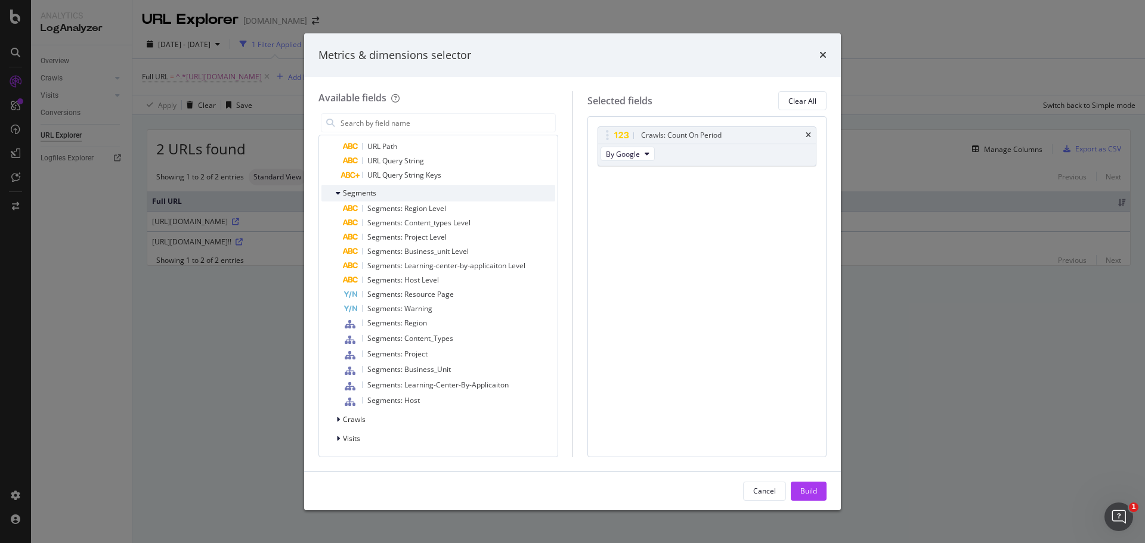
click at [336, 193] on icon "modal" at bounding box center [338, 193] width 5 height 7
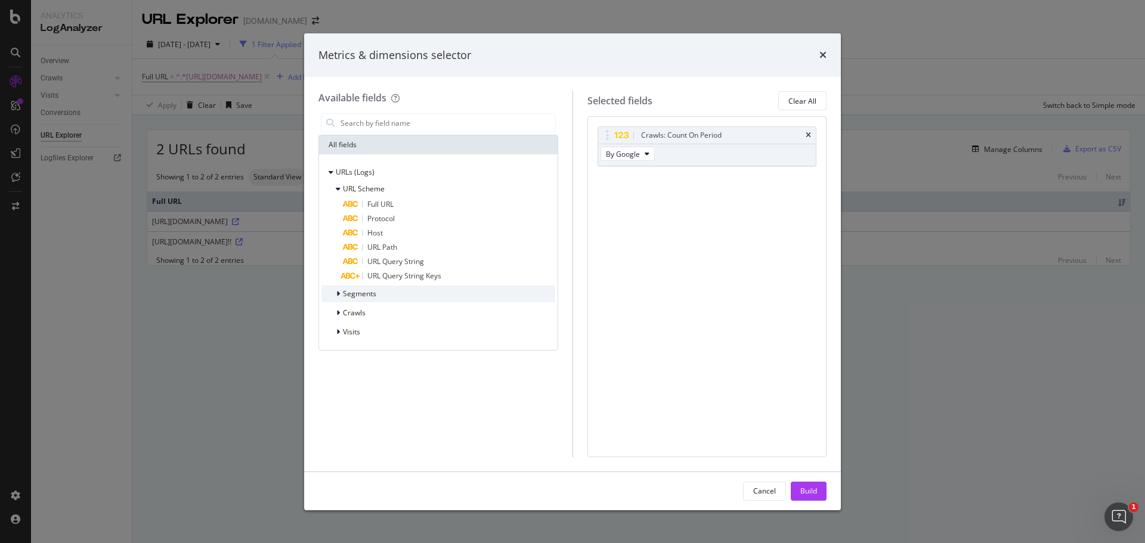
scroll to position [0, 0]
click at [336, 193] on div "modal" at bounding box center [339, 189] width 7 height 12
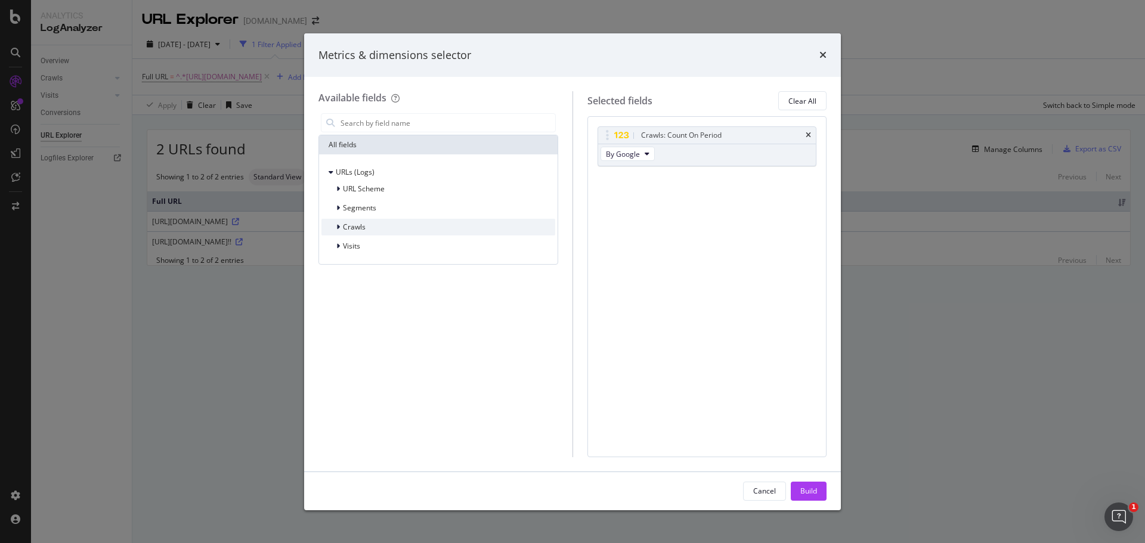
click at [340, 234] on div "Crawls" at bounding box center [438, 227] width 234 height 17
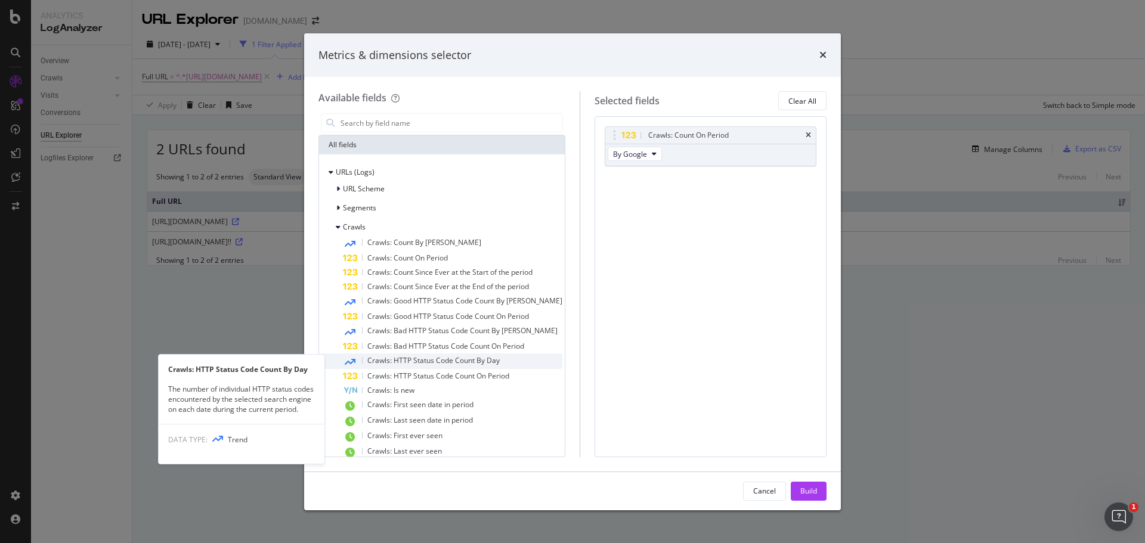
scroll to position [32, 0]
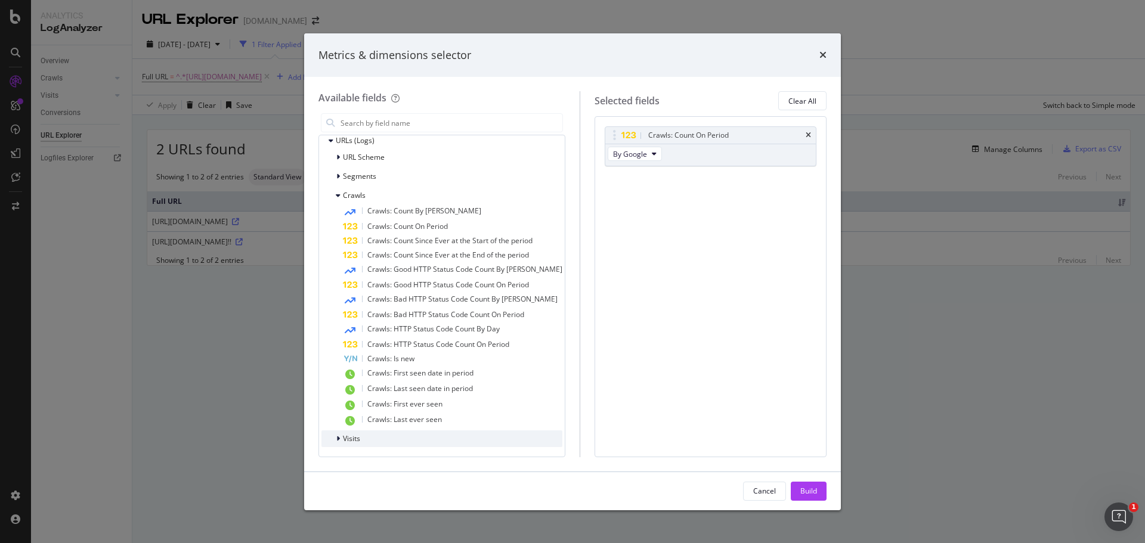
click at [361, 440] on div "Visits" at bounding box center [441, 439] width 241 height 17
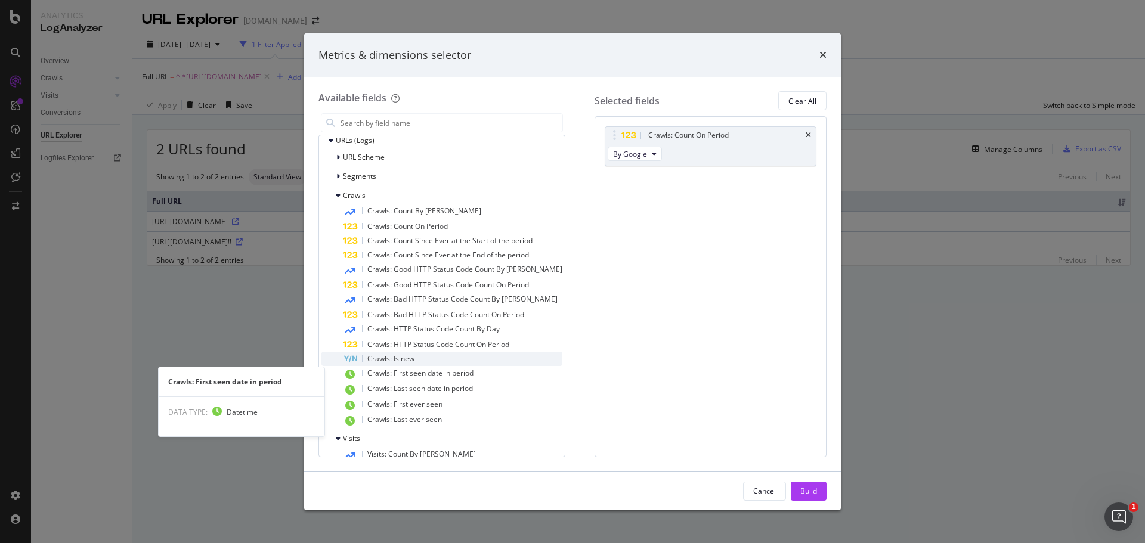
scroll to position [330, 0]
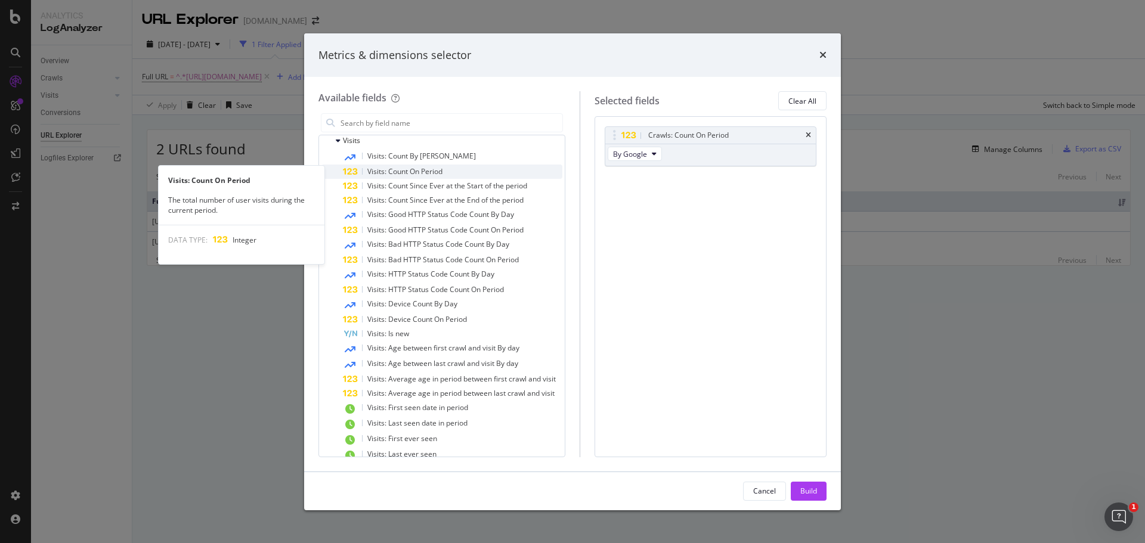
click at [401, 170] on span "Visits: Count On Period" at bounding box center [404, 171] width 75 height 10
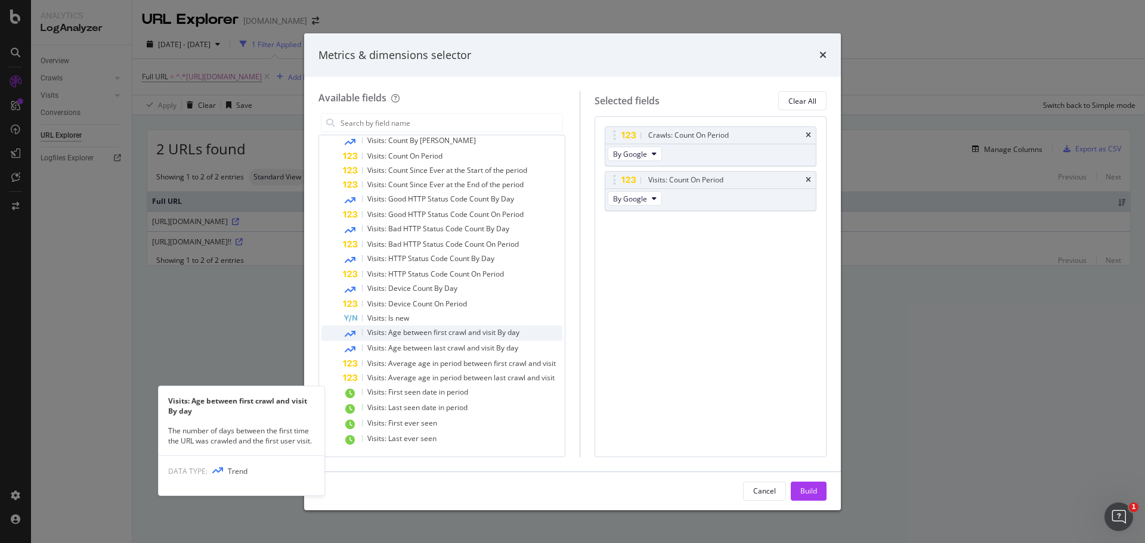
scroll to position [286, 0]
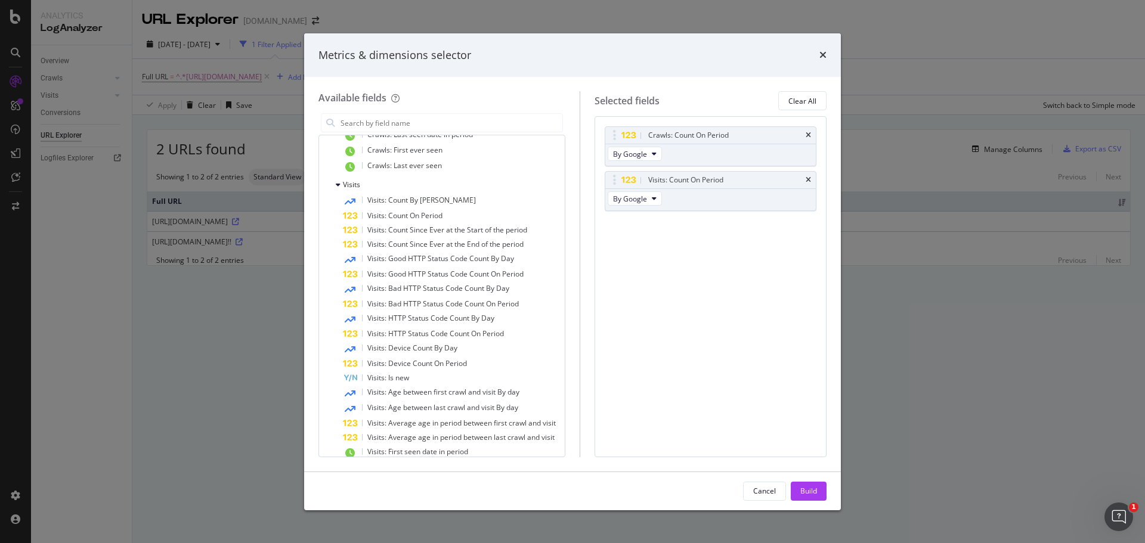
click at [812, 489] on div "Build" at bounding box center [808, 491] width 17 height 10
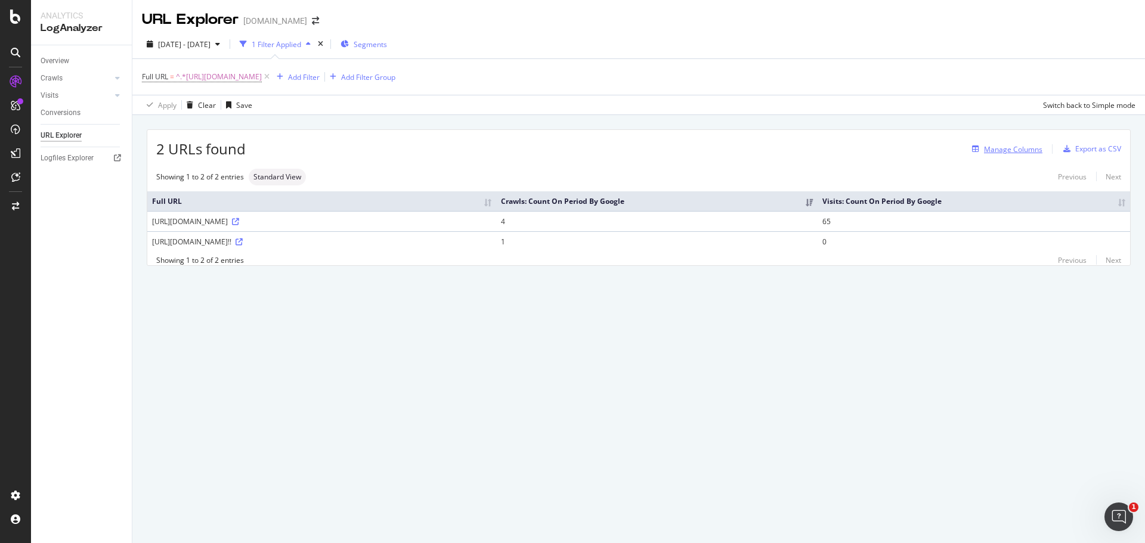
click at [1028, 147] on div "Manage Columns" at bounding box center [1013, 149] width 58 height 10
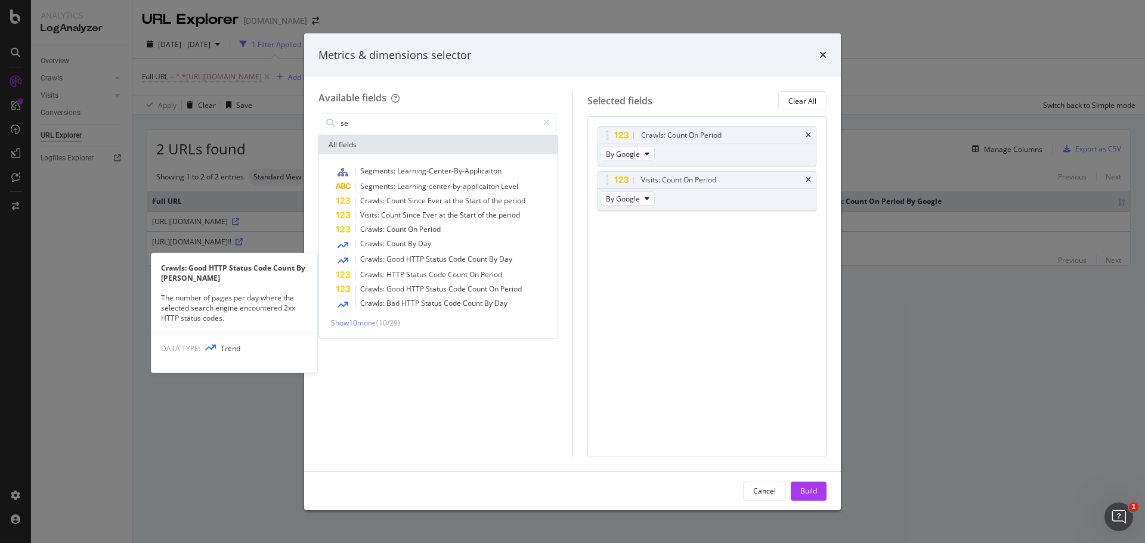
type input "s"
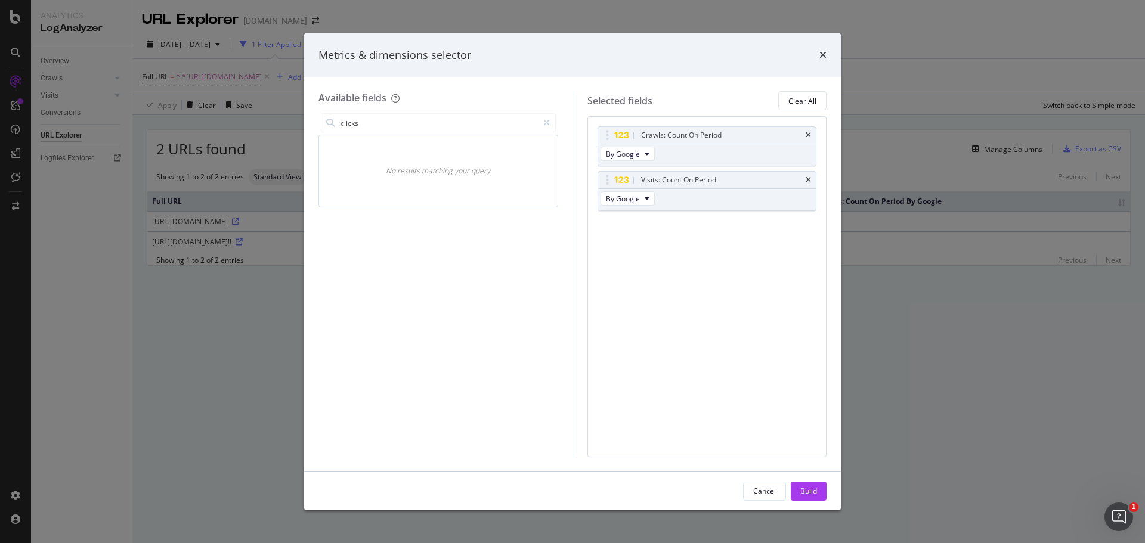
type input "clicks"
click at [816, 55] on div "Metrics & dimensions selector" at bounding box center [573, 56] width 508 height 16
click at [823, 53] on icon "times" at bounding box center [823, 55] width 7 height 10
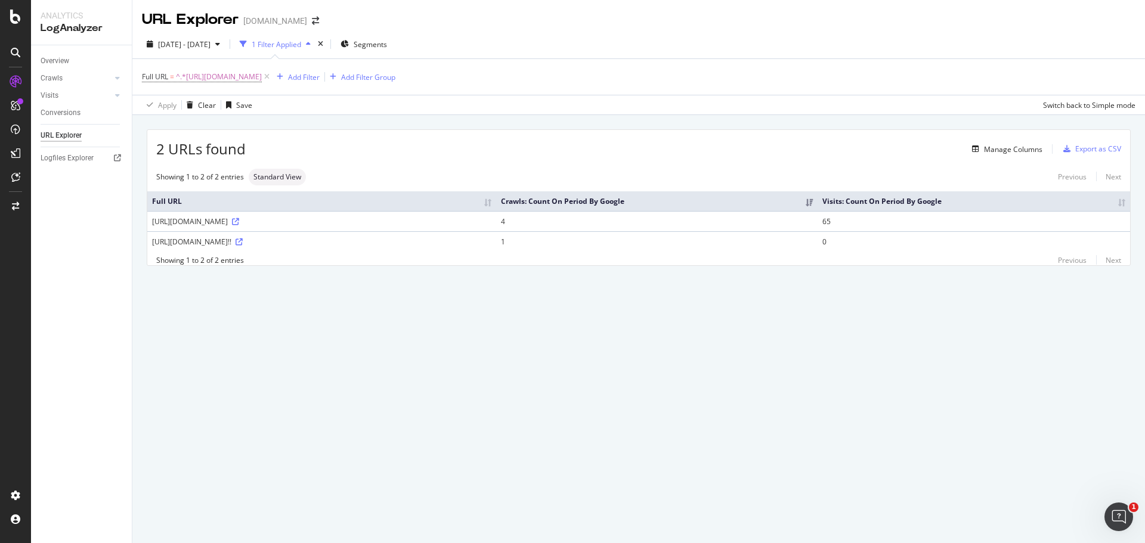
click at [800, 515] on div "URL Explorer thermofisher.com 2025 Aug. 7th - Sep. 3rd 1 Filter Applied Segment…" at bounding box center [638, 271] width 1013 height 543
